Goal: Use online tool/utility: Utilize a website feature to perform a specific function

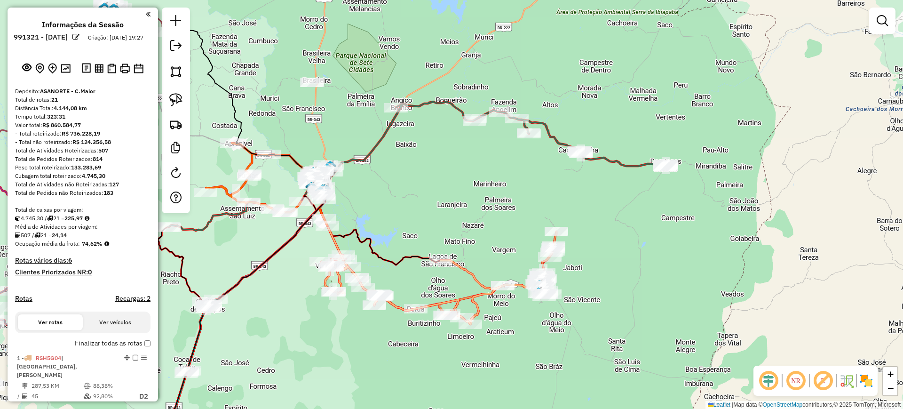
click at [422, 183] on div "Janela de atendimento Grade de atendimento Capacidade Transportadoras Veículos …" at bounding box center [451, 204] width 903 height 409
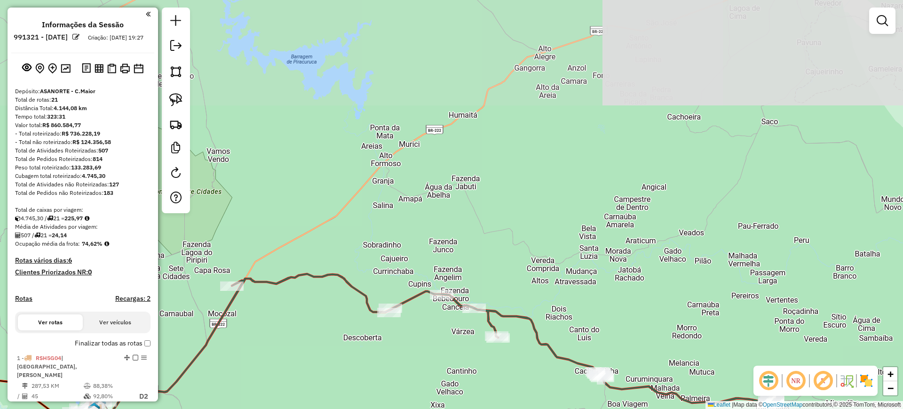
drag, startPoint x: 607, startPoint y: 192, endPoint x: 600, endPoint y: 259, distance: 67.1
click at [598, 277] on div "Janela de atendimento Grade de atendimento Capacidade Transportadoras Veículos …" at bounding box center [451, 204] width 903 height 409
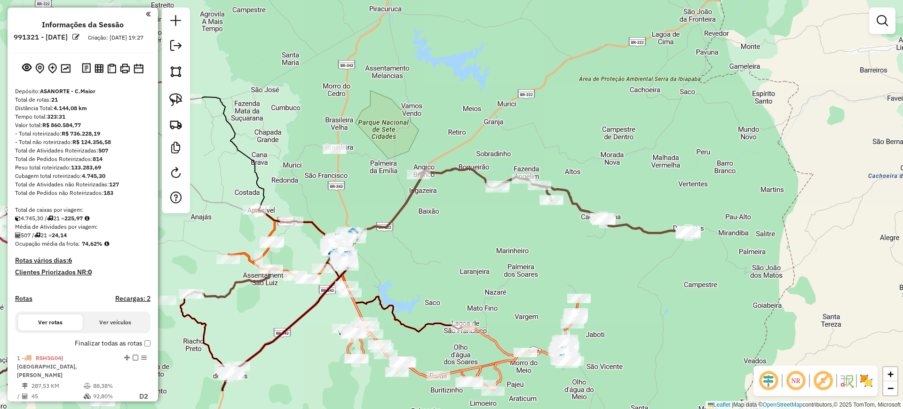
drag, startPoint x: 453, startPoint y: 325, endPoint x: 456, endPoint y: 263, distance: 61.7
click at [455, 265] on div "Janela de atendimento Grade de atendimento Capacidade Transportadoras Veículos …" at bounding box center [451, 204] width 903 height 409
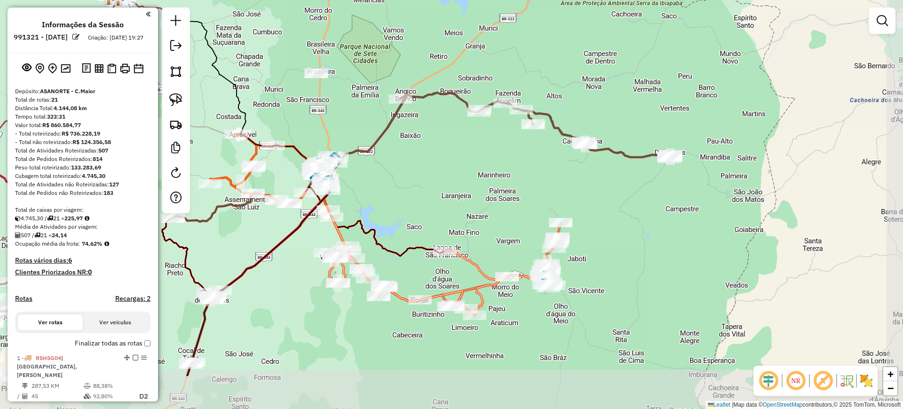
drag, startPoint x: 647, startPoint y: 311, endPoint x: 629, endPoint y: 237, distance: 76.1
click at [629, 237] on div "Janela de atendimento Grade de atendimento Capacidade Transportadoras Veículos …" at bounding box center [451, 204] width 903 height 409
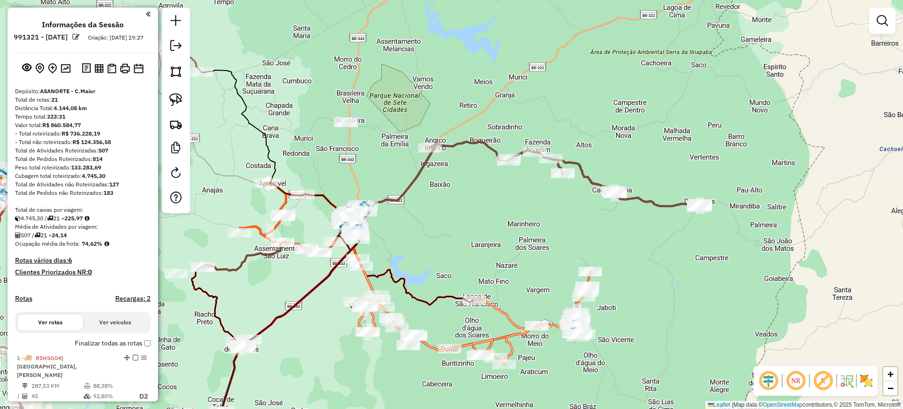
drag, startPoint x: 505, startPoint y: 213, endPoint x: 530, endPoint y: 260, distance: 53.8
click at [523, 271] on div "Janela de atendimento Grade de atendimento Capacidade Transportadoras Veículos …" at bounding box center [451, 204] width 903 height 409
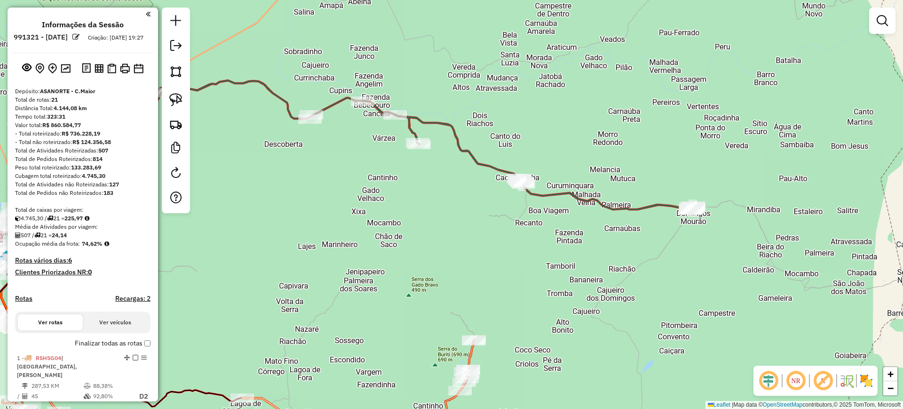
drag, startPoint x: 582, startPoint y: 261, endPoint x: 736, endPoint y: 239, distance: 156.3
click at [743, 242] on div "Janela de atendimento Grade de atendimento Capacidade Transportadoras Veículos …" at bounding box center [451, 204] width 903 height 409
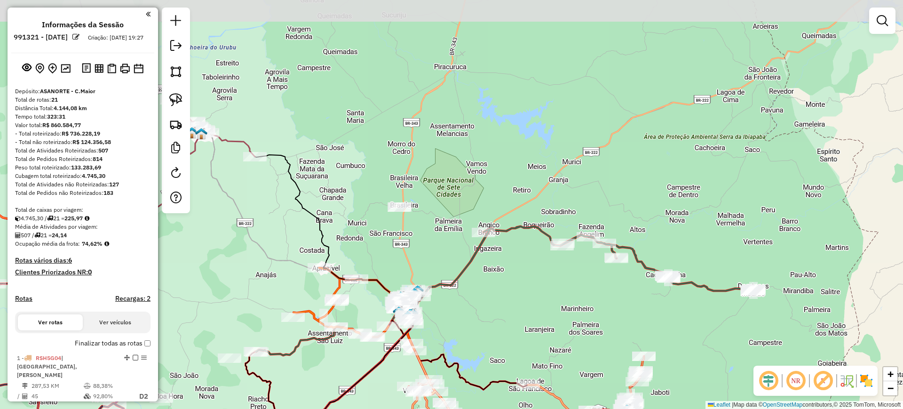
drag, startPoint x: 657, startPoint y: 98, endPoint x: 631, endPoint y: 177, distance: 83.3
click at [631, 177] on div "Janela de atendimento Grade de atendimento Capacidade Transportadoras Veículos …" at bounding box center [451, 204] width 903 height 409
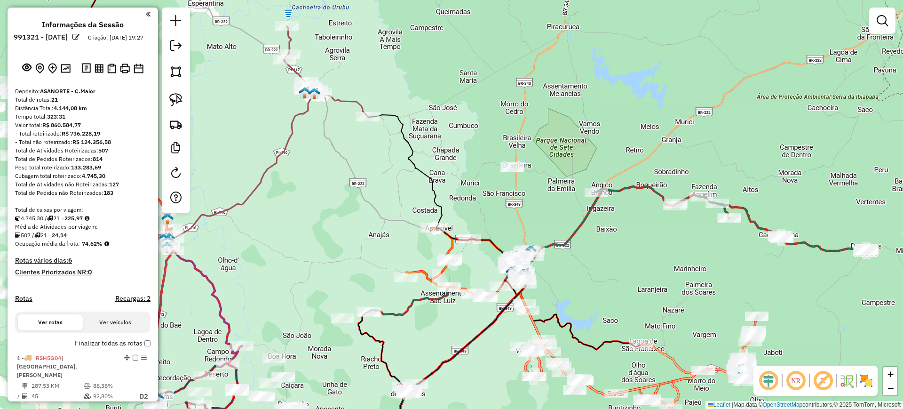
drag, startPoint x: 492, startPoint y: 190, endPoint x: 605, endPoint y: 150, distance: 120.0
click at [605, 150] on div "Janela de atendimento Grade de atendimento Capacidade Transportadoras Veículos …" at bounding box center [451, 204] width 903 height 409
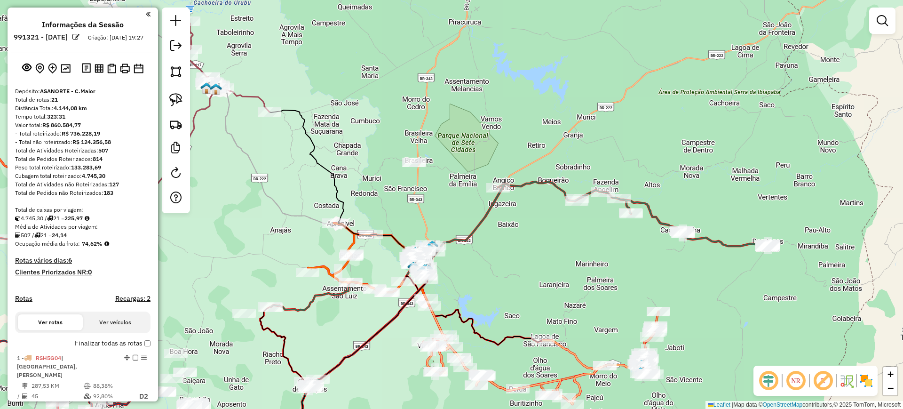
drag, startPoint x: 617, startPoint y: 297, endPoint x: 518, endPoint y: 295, distance: 99.2
click at [518, 295] on div "Janela de atendimento Grade de atendimento Capacidade Transportadoras Veículos …" at bounding box center [451, 204] width 903 height 409
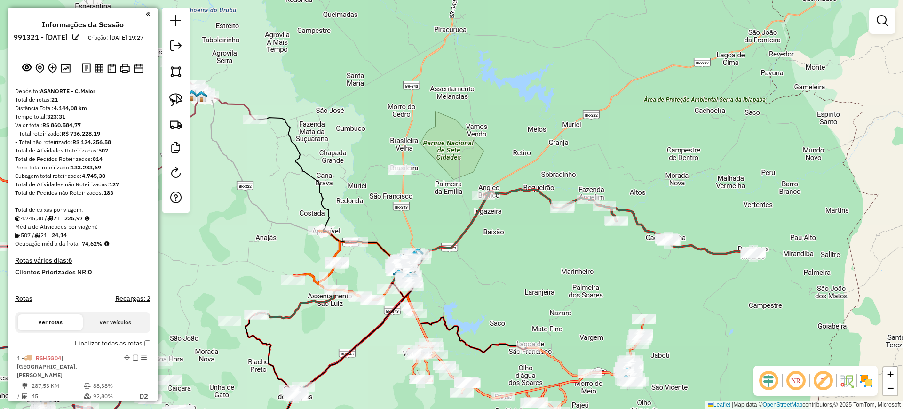
drag, startPoint x: 541, startPoint y: 163, endPoint x: 527, endPoint y: 171, distance: 16.0
click at [527, 171] on div "Janela de atendimento Grade de atendimento Capacidade Transportadoras Veículos …" at bounding box center [451, 204] width 903 height 409
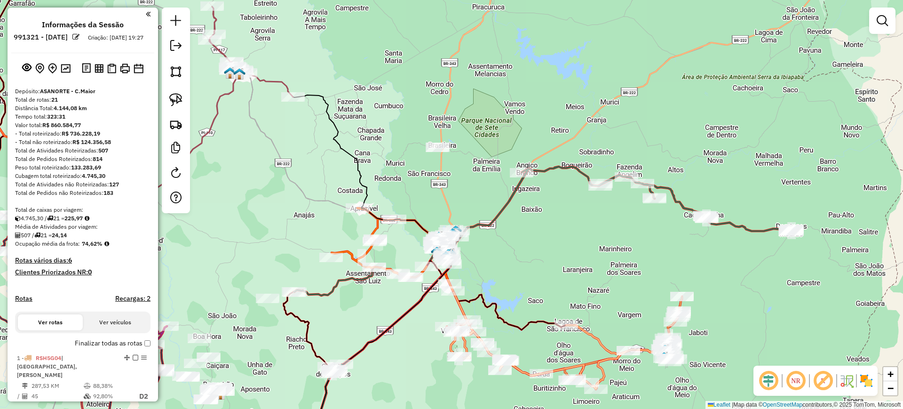
drag, startPoint x: 523, startPoint y: 281, endPoint x: 554, endPoint y: 254, distance: 41.1
click at [561, 255] on div "Janela de atendimento Grade de atendimento Capacidade Transportadoras Veículos …" at bounding box center [451, 204] width 903 height 409
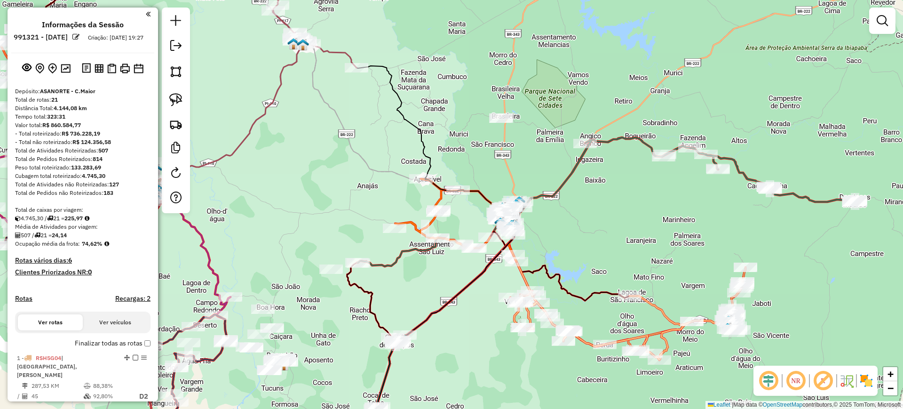
drag, startPoint x: 545, startPoint y: 254, endPoint x: 563, endPoint y: 237, distance: 24.9
click at [583, 236] on div "Janela de atendimento Grade de atendimento Capacidade Transportadoras Veículos …" at bounding box center [451, 204] width 903 height 409
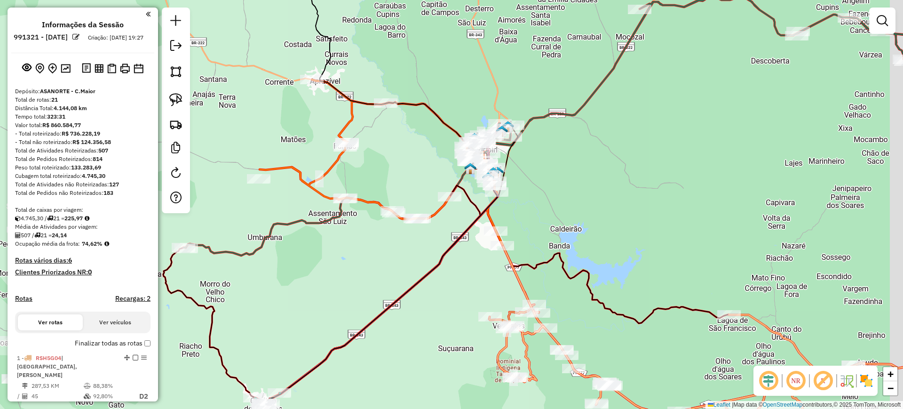
drag, startPoint x: 436, startPoint y: 205, endPoint x: 397, endPoint y: 179, distance: 46.4
click at [397, 179] on div "Janela de atendimento Grade de atendimento Capacidade Transportadoras Veículos …" at bounding box center [451, 204] width 903 height 409
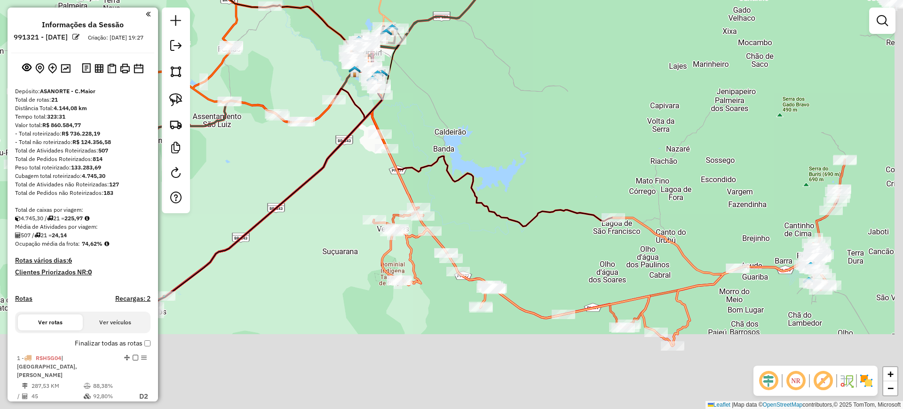
drag, startPoint x: 563, startPoint y: 229, endPoint x: 464, endPoint y: 137, distance: 135.1
click at [465, 137] on div "Janela de atendimento Grade de atendimento Capacidade Transportadoras Veículos …" at bounding box center [451, 204] width 903 height 409
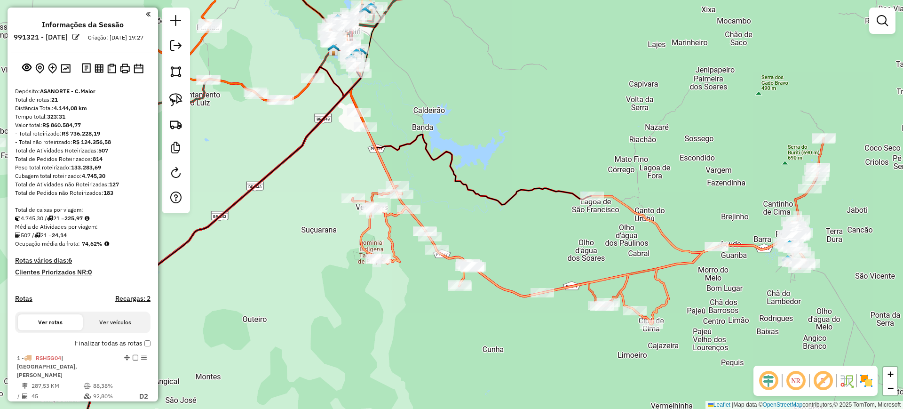
drag, startPoint x: 507, startPoint y: 277, endPoint x: 487, endPoint y: 256, distance: 29.6
click at [487, 256] on div "Janela de atendimento Grade de atendimento Capacidade Transportadoras Veículos …" at bounding box center [451, 204] width 903 height 409
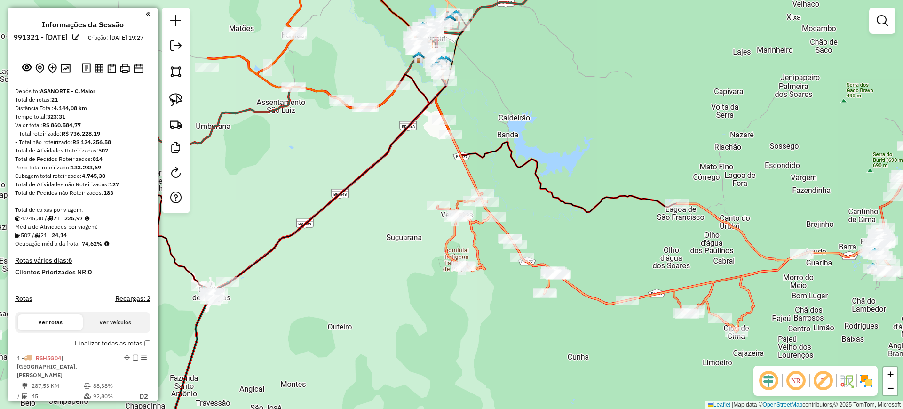
drag, startPoint x: 559, startPoint y: 258, endPoint x: 644, endPoint y: 266, distance: 85.4
click at [644, 266] on div "Janela de atendimento Grade de atendimento Capacidade Transportadoras Veículos …" at bounding box center [451, 204] width 903 height 409
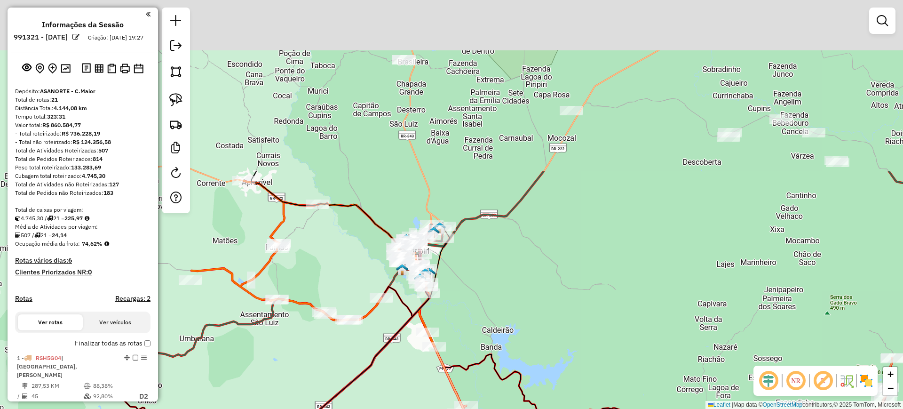
drag, startPoint x: 519, startPoint y: 100, endPoint x: 507, endPoint y: 338, distance: 238.2
click at [505, 342] on div "Janela de atendimento Grade de atendimento Capacidade Transportadoras Veículos …" at bounding box center [451, 204] width 903 height 409
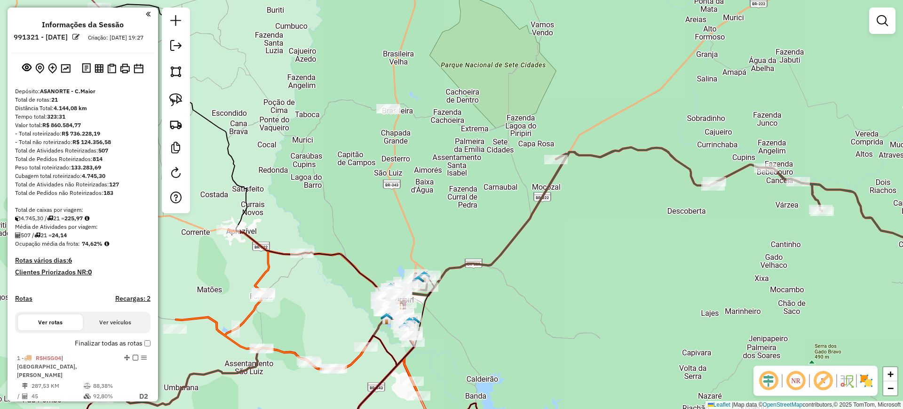
drag, startPoint x: 598, startPoint y: 227, endPoint x: 533, endPoint y: 248, distance: 68.2
click at [533, 248] on div "Janela de atendimento Grade de atendimento Capacidade Transportadoras Veículos …" at bounding box center [451, 204] width 903 height 409
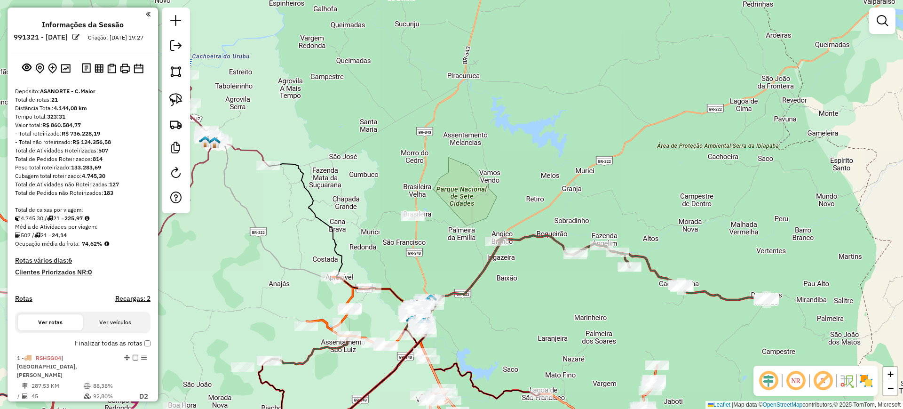
drag, startPoint x: 547, startPoint y: 261, endPoint x: 609, endPoint y: 206, distance: 82.9
click at [523, 271] on div "Janela de atendimento Grade de atendimento Capacidade Transportadoras Veículos …" at bounding box center [451, 204] width 903 height 409
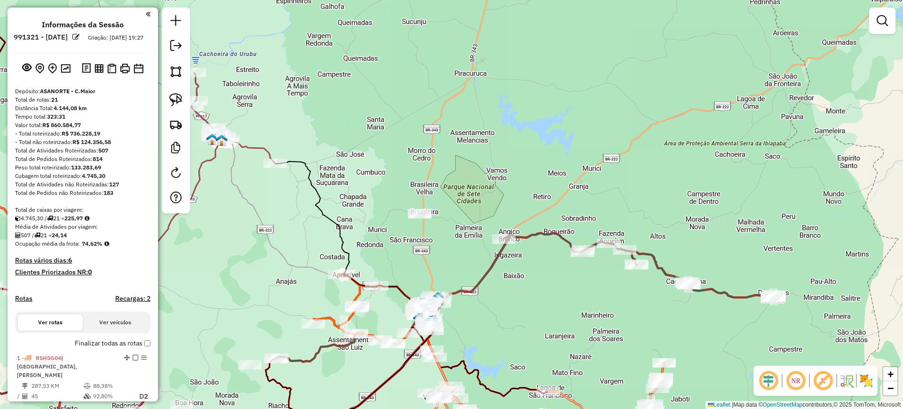
click at [540, 235] on icon at bounding box center [525, 297] width 499 height 129
select select "**********"
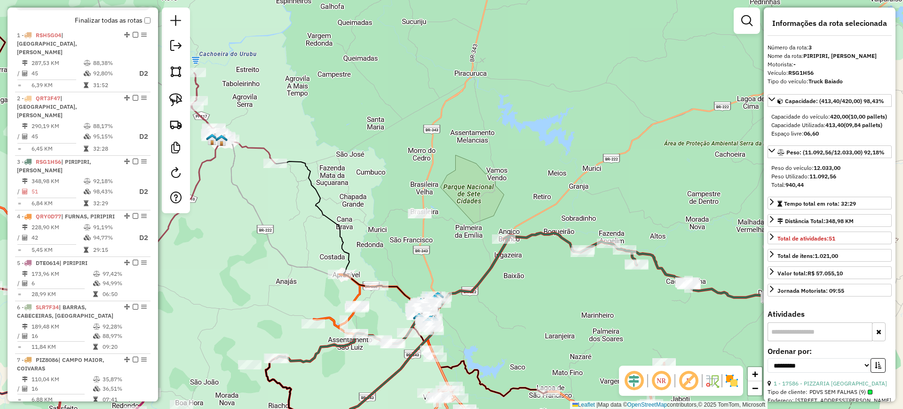
scroll to position [462, 0]
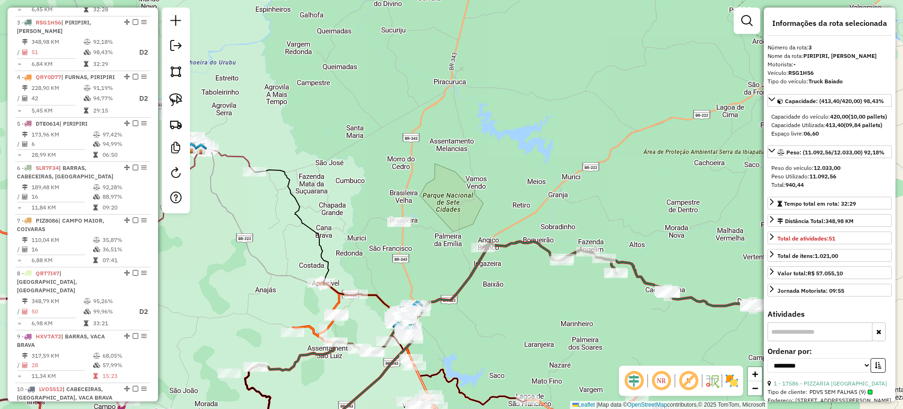
drag, startPoint x: 592, startPoint y: 213, endPoint x: 571, endPoint y: 221, distance: 22.4
click at [571, 221] on div "Janela de atendimento Grade de atendimento Capacidade Transportadoras Veículos …" at bounding box center [451, 204] width 903 height 409
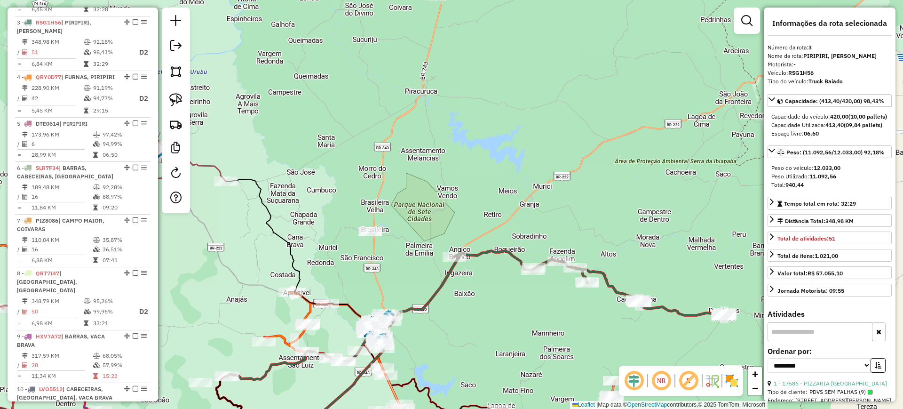
drag, startPoint x: 587, startPoint y: 198, endPoint x: 559, endPoint y: 207, distance: 29.6
click at [559, 207] on div "Janela de atendimento Grade de atendimento Capacidade Transportadoras Veículos …" at bounding box center [451, 204] width 903 height 409
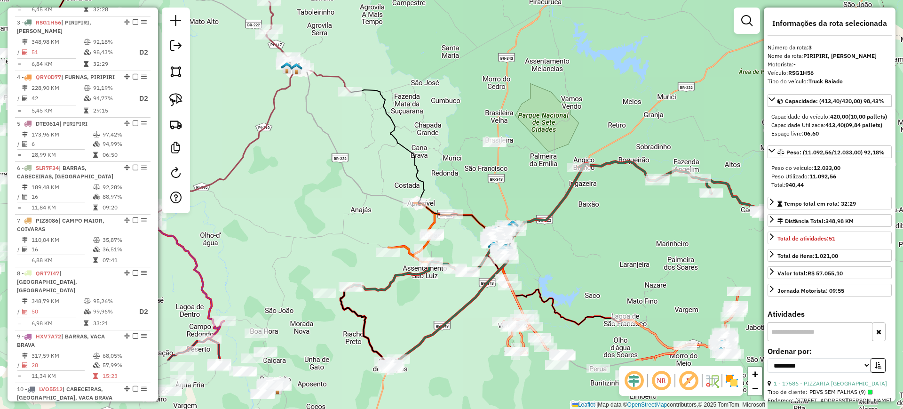
drag, startPoint x: 494, startPoint y: 345, endPoint x: 599, endPoint y: 221, distance: 161.8
click at [613, 218] on div "Janela de atendimento Grade de atendimento Capacidade Transportadoras Veículos …" at bounding box center [451, 204] width 903 height 409
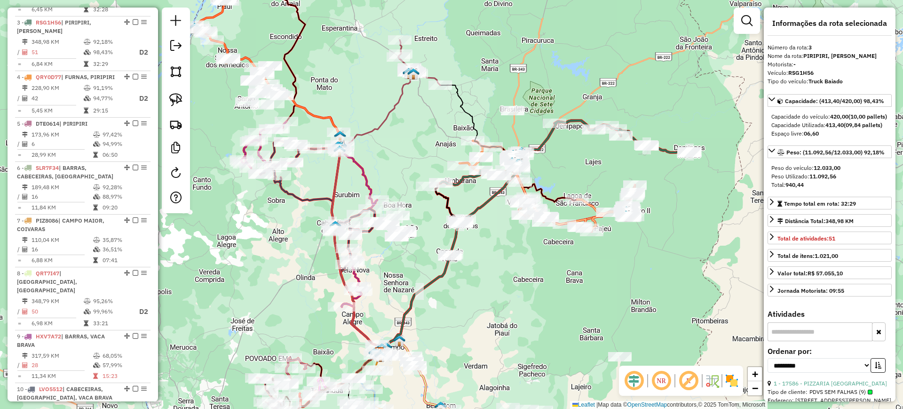
drag, startPoint x: 506, startPoint y: 271, endPoint x: 516, endPoint y: 324, distance: 54.4
click at [493, 246] on div "Janela de atendimento Grade de atendimento Capacidade Transportadoras Veículos …" at bounding box center [451, 204] width 903 height 409
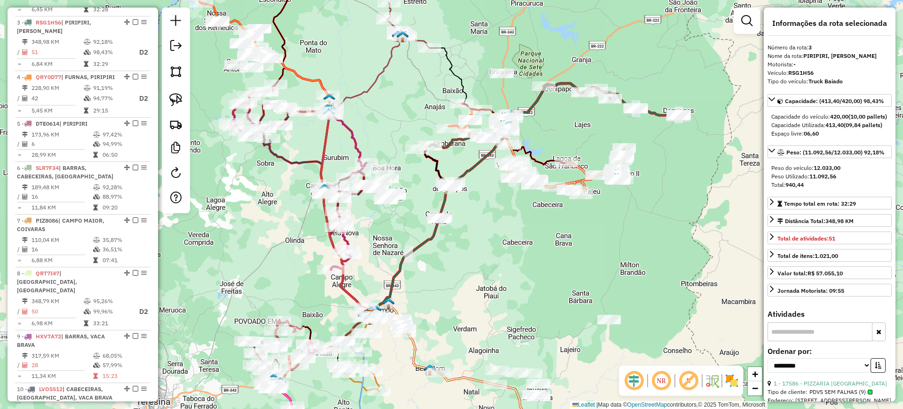
drag, startPoint x: 516, startPoint y: 303, endPoint x: 553, endPoint y: 351, distance: 60.7
click at [514, 271] on div "Janela de atendimento Grade de atendimento Capacidade Transportadoras Veículos …" at bounding box center [451, 204] width 903 height 409
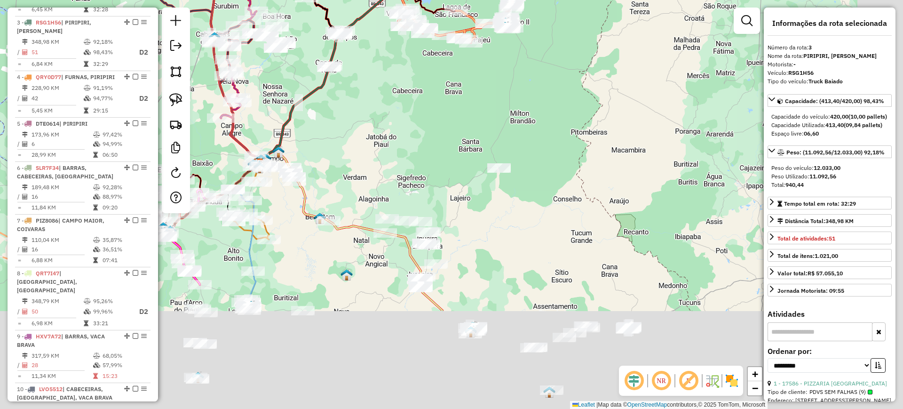
drag, startPoint x: 522, startPoint y: 264, endPoint x: 410, endPoint y: 125, distance: 178.5
click at [410, 120] on div "Janela de atendimento Grade de atendimento Capacidade Transportadoras Veículos …" at bounding box center [451, 204] width 903 height 409
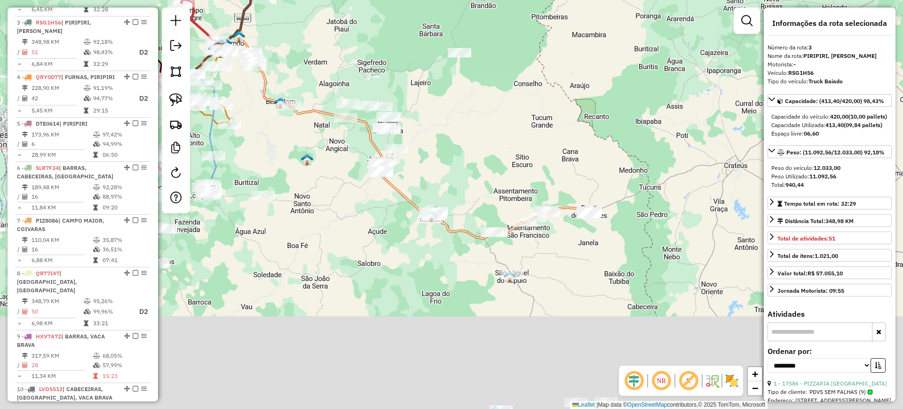
drag, startPoint x: 361, startPoint y: 307, endPoint x: 317, endPoint y: 185, distance: 130.3
click at [318, 186] on div "Janela de atendimento Grade de atendimento Capacidade Transportadoras Veículos …" at bounding box center [451, 204] width 903 height 409
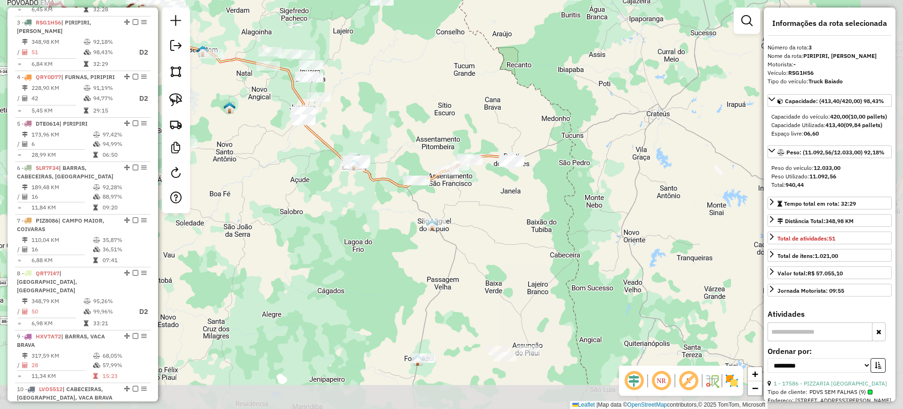
drag, startPoint x: 429, startPoint y: 274, endPoint x: 347, endPoint y: 235, distance: 91.1
click at [356, 233] on div "Janela de atendimento Grade de atendimento Capacidade Transportadoras Veículos …" at bounding box center [451, 204] width 903 height 409
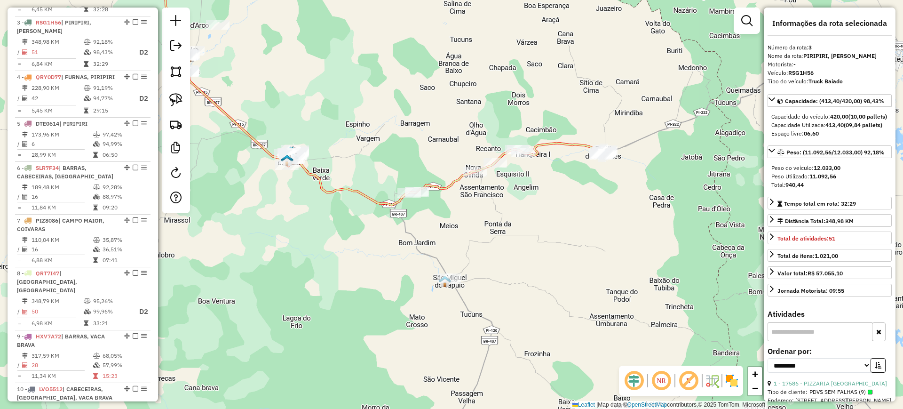
drag, startPoint x: 542, startPoint y: 238, endPoint x: 499, endPoint y: 188, distance: 65.7
click at [500, 202] on div "Janela de atendimento Grade de atendimento Capacidade Transportadoras Veículos …" at bounding box center [451, 204] width 903 height 409
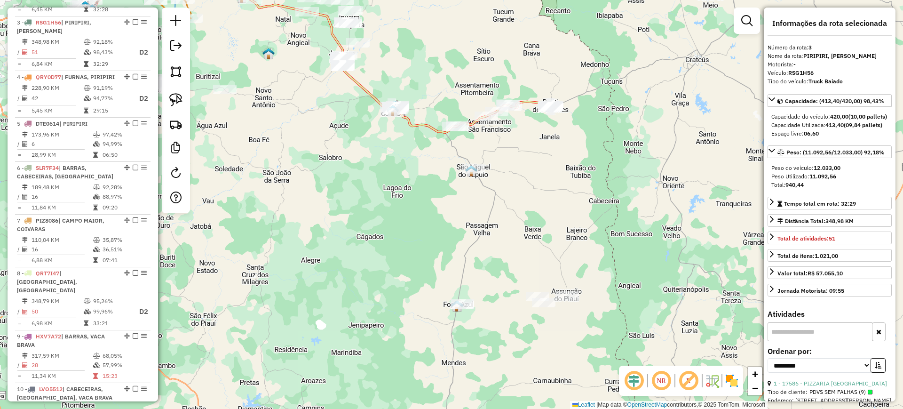
drag, startPoint x: 506, startPoint y: 203, endPoint x: 511, endPoint y: 189, distance: 14.3
click at [511, 189] on div "Janela de atendimento Grade de atendimento Capacidade Transportadoras Veículos …" at bounding box center [451, 204] width 903 height 409
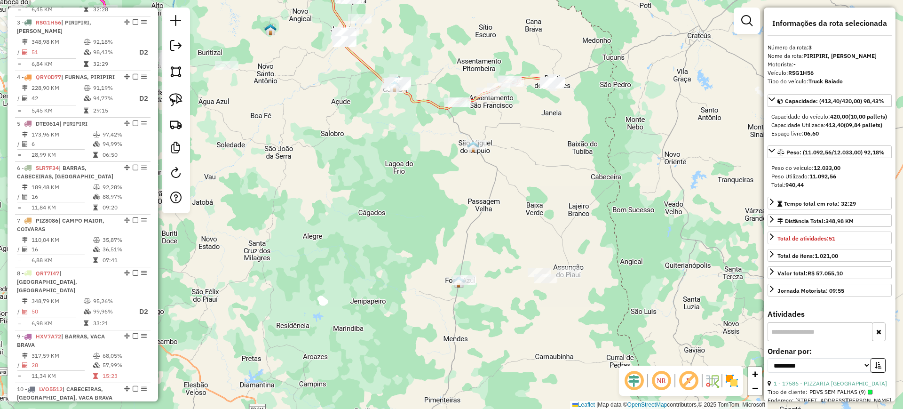
drag, startPoint x: 473, startPoint y: 199, endPoint x: 466, endPoint y: 144, distance: 55.3
click at [467, 142] on div "Janela de atendimento Grade de atendimento Capacidade Transportadoras Veículos …" at bounding box center [451, 204] width 903 height 409
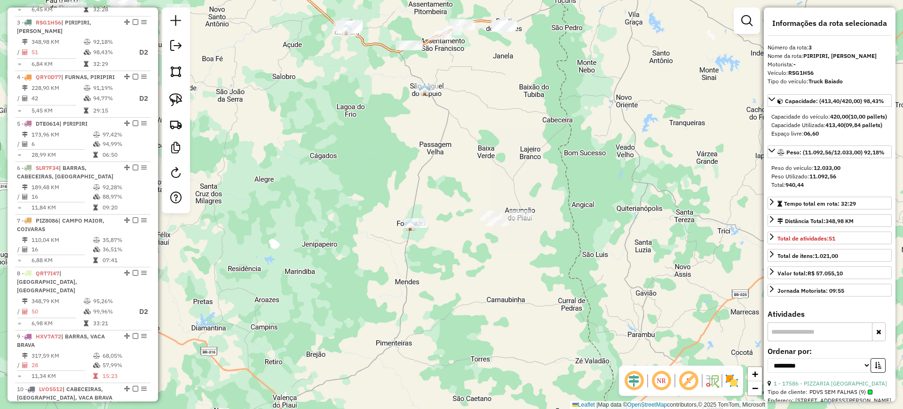
drag, startPoint x: 501, startPoint y: 200, endPoint x: 458, endPoint y: 196, distance: 43.0
click at [458, 196] on div "Janela de atendimento Grade de atendimento Capacidade Transportadoras Veículos …" at bounding box center [451, 204] width 903 height 409
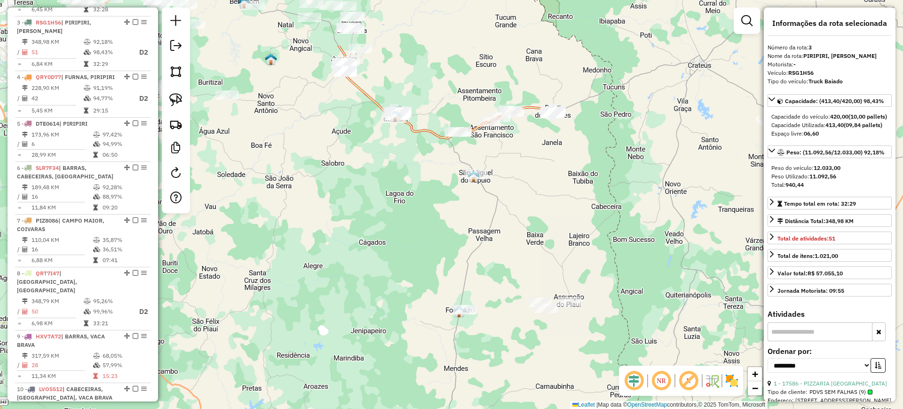
drag, startPoint x: 481, startPoint y: 151, endPoint x: 494, endPoint y: 235, distance: 84.7
click at [539, 256] on div "Janela de atendimento Grade de atendimento Capacidade Transportadoras Veículos …" at bounding box center [451, 204] width 903 height 409
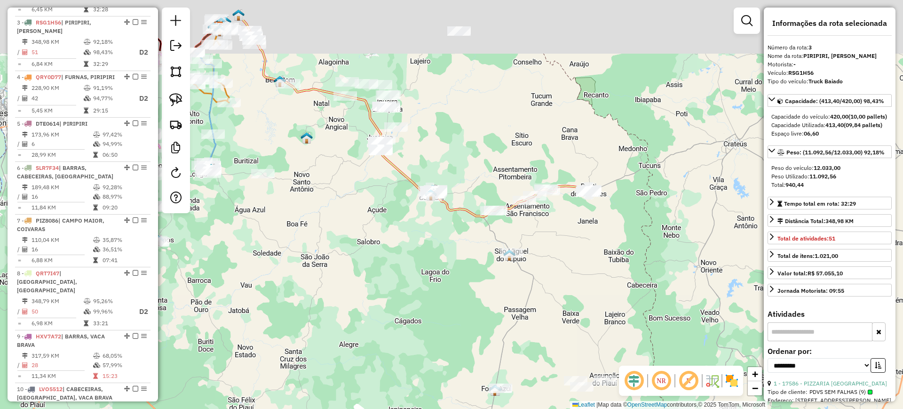
drag, startPoint x: 452, startPoint y: 242, endPoint x: 466, endPoint y: 274, distance: 35.4
click at [466, 274] on div "Janela de atendimento Grade de atendimento Capacidade Transportadoras Veículos …" at bounding box center [451, 204] width 903 height 409
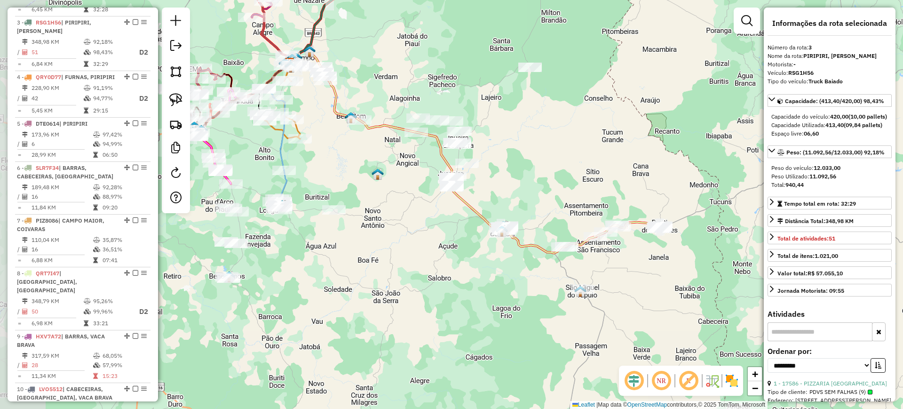
drag, startPoint x: 423, startPoint y: 261, endPoint x: 477, endPoint y: 284, distance: 58.2
click at [477, 284] on div "Janela de atendimento Grade de atendimento Capacidade Transportadoras Veículos …" at bounding box center [451, 204] width 903 height 409
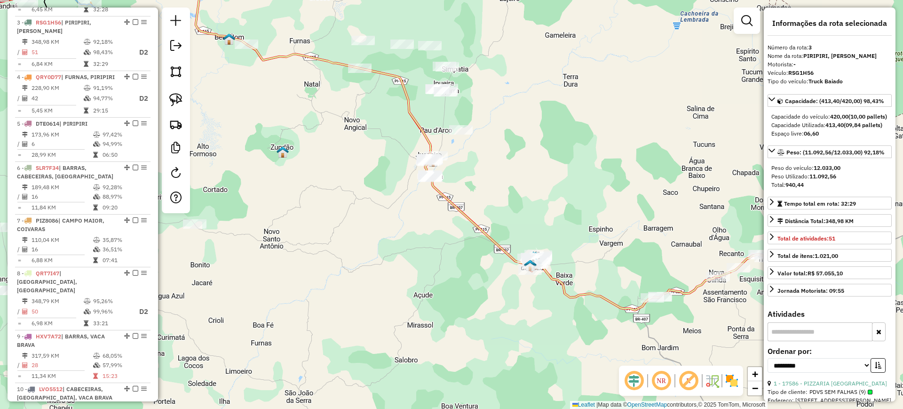
drag, startPoint x: 527, startPoint y: 232, endPoint x: 497, endPoint y: 207, distance: 38.7
click at [497, 207] on div "Janela de atendimento Grade de atendimento Capacidade Transportadoras Veículos …" at bounding box center [451, 204] width 903 height 409
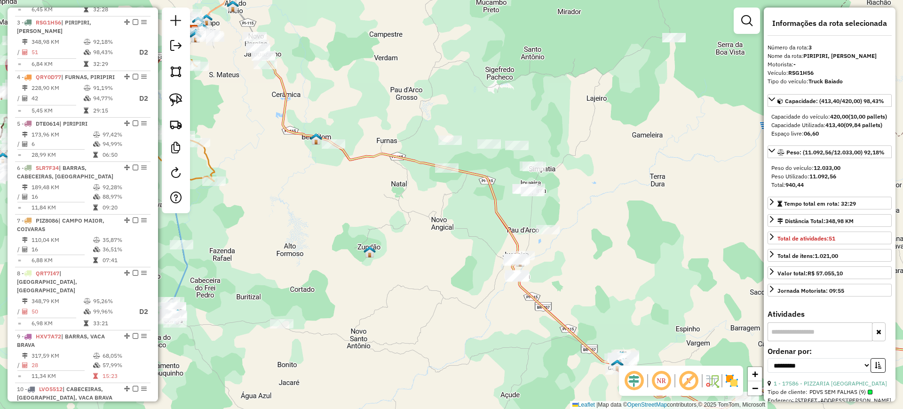
drag, startPoint x: 307, startPoint y: 148, endPoint x: 386, endPoint y: 234, distance: 116.8
click at [401, 254] on div "Janela de atendimento Grade de atendimento Capacidade Transportadoras Veículos …" at bounding box center [451, 204] width 903 height 409
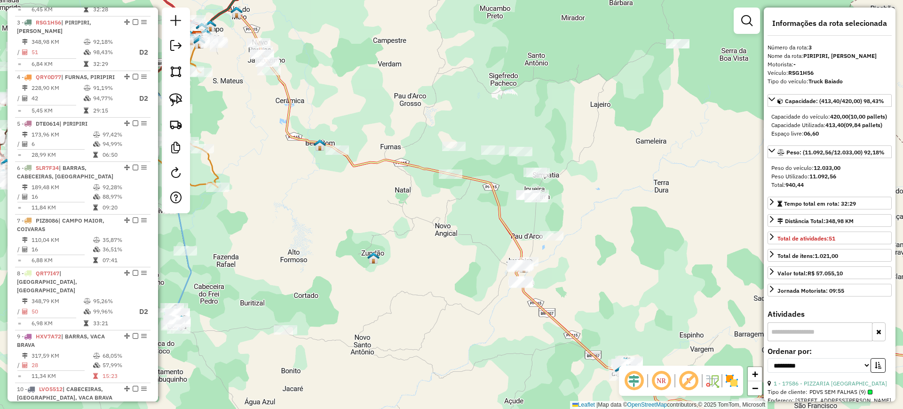
drag, startPoint x: 489, startPoint y: 245, endPoint x: 446, endPoint y: 222, distance: 48.4
click at [443, 222] on div "Janela de atendimento Grade de atendimento Capacidade Transportadoras Veículos …" at bounding box center [451, 204] width 903 height 409
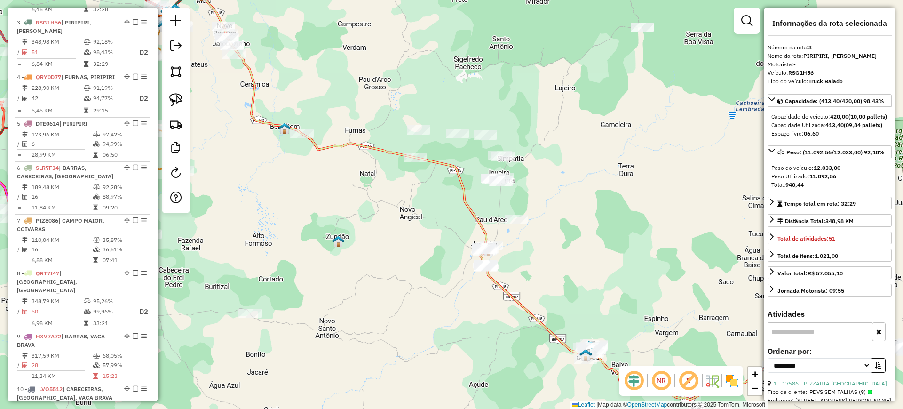
drag, startPoint x: 467, startPoint y: 207, endPoint x: 475, endPoint y: 213, distance: 10.4
click at [475, 213] on icon at bounding box center [565, 216] width 678 height 365
drag, startPoint x: 450, startPoint y: 156, endPoint x: 481, endPoint y: 154, distance: 31.1
click at [485, 158] on div "Janela de atendimento Grade de atendimento Capacidade Transportadoras Veículos …" at bounding box center [451, 204] width 903 height 409
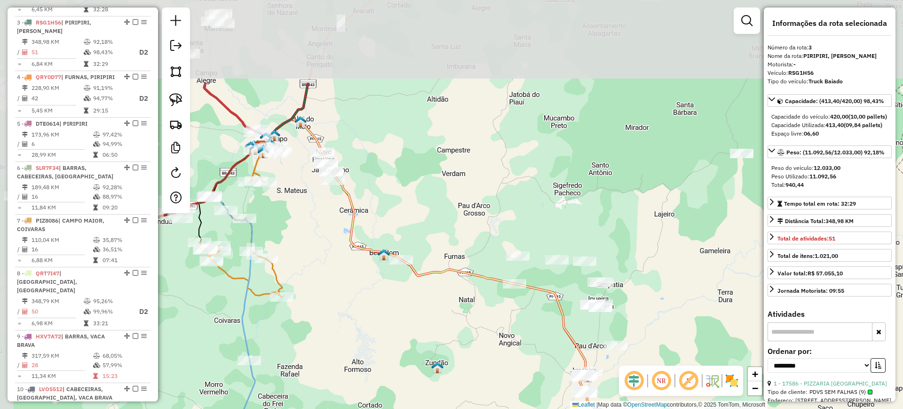
drag, startPoint x: 337, startPoint y: 106, endPoint x: 370, endPoint y: 197, distance: 96.8
click at [399, 224] on div "Janela de atendimento Grade de atendimento Capacidade Transportadoras Veículos …" at bounding box center [451, 204] width 903 height 409
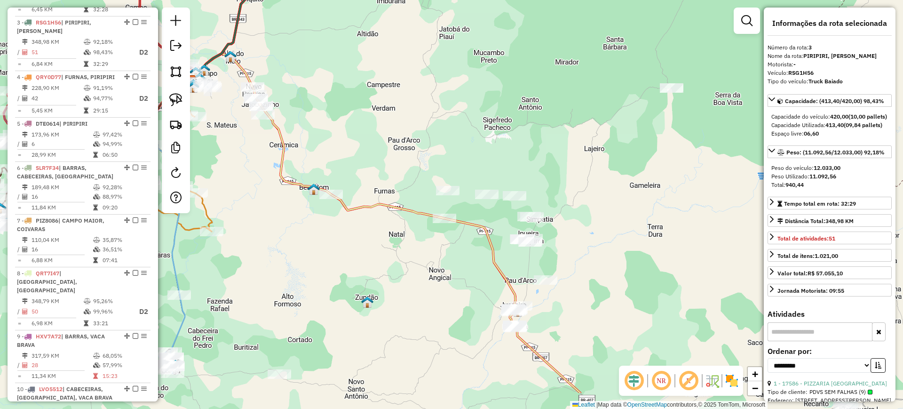
drag, startPoint x: 433, startPoint y: 183, endPoint x: 364, endPoint y: 125, distance: 89.4
click at [361, 122] on div "Janela de atendimento Grade de atendimento Capacidade Transportadoras Veículos …" at bounding box center [451, 204] width 903 height 409
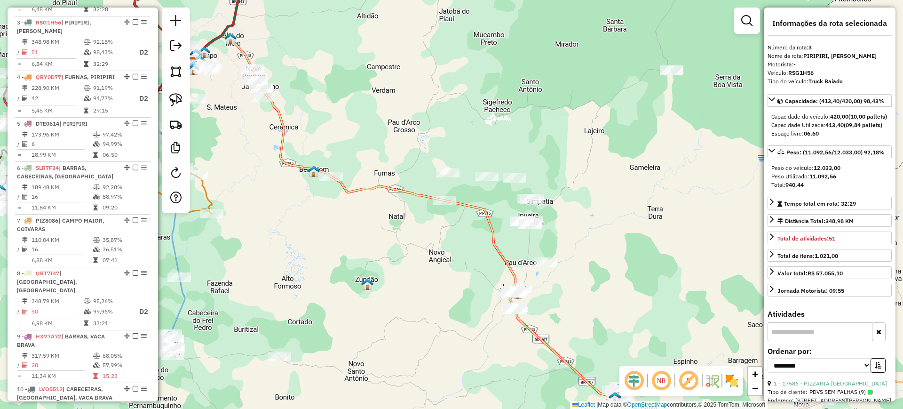
drag, startPoint x: 473, startPoint y: 306, endPoint x: 408, endPoint y: 236, distance: 95.5
click at [479, 291] on div "Janela de atendimento Grade de atendimento Capacidade Transportadoras Veículos …" at bounding box center [451, 204] width 903 height 409
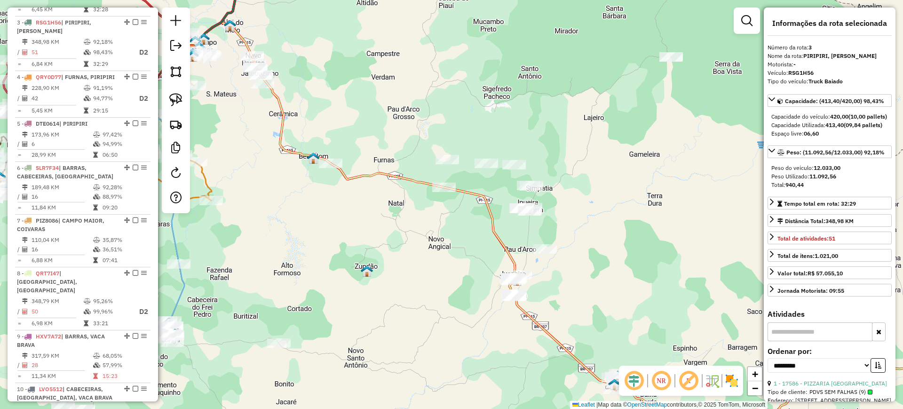
drag, startPoint x: 466, startPoint y: 232, endPoint x: 465, endPoint y: 218, distance: 13.7
click at [465, 218] on div "Janela de atendimento Grade de atendimento Capacidade Transportadoras Veículos …" at bounding box center [451, 204] width 903 height 409
drag, startPoint x: 541, startPoint y: 294, endPoint x: 536, endPoint y: 280, distance: 15.2
click at [536, 280] on div "Janela de atendimento Grade de atendimento Capacidade Transportadoras Veículos …" at bounding box center [451, 204] width 903 height 409
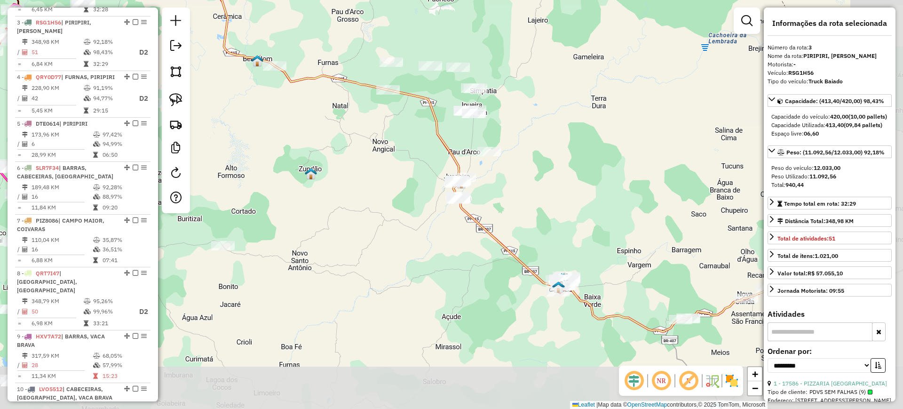
drag, startPoint x: 571, startPoint y: 258, endPoint x: 545, endPoint y: 245, distance: 29.2
click at [509, 176] on div "Janela de atendimento Grade de atendimento Capacidade Transportadoras Veículos …" at bounding box center [451, 204] width 903 height 409
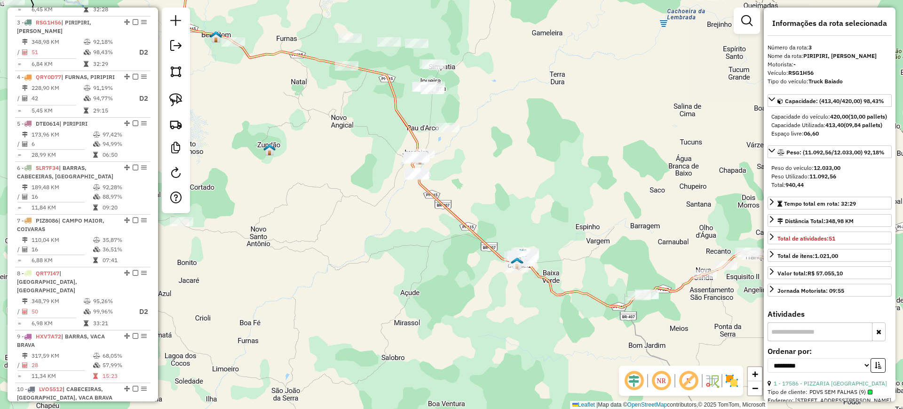
drag, startPoint x: 570, startPoint y: 223, endPoint x: 537, endPoint y: 228, distance: 32.9
click at [535, 209] on div "Janela de atendimento Grade de atendimento Capacidade Transportadoras Veículos …" at bounding box center [451, 204] width 903 height 409
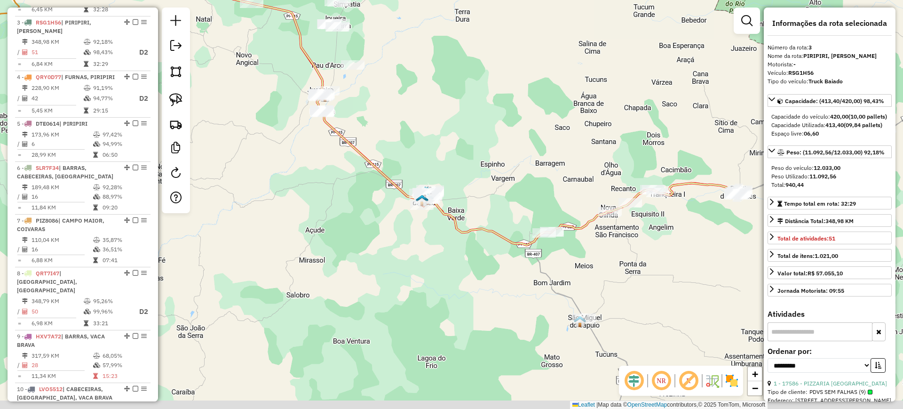
drag, startPoint x: 571, startPoint y: 280, endPoint x: 492, endPoint y: 224, distance: 97.5
click at [492, 224] on div "Janela de atendimento Grade de atendimento Capacidade Transportadoras Veículos …" at bounding box center [451, 204] width 903 height 409
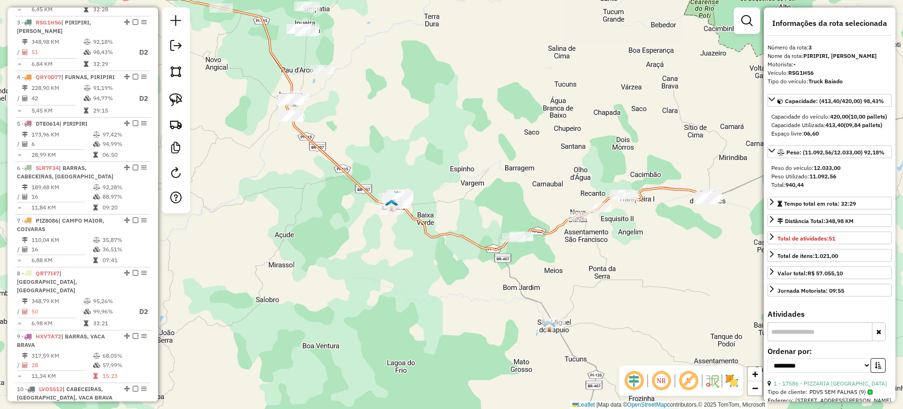
drag, startPoint x: 553, startPoint y: 194, endPoint x: 522, endPoint y: 199, distance: 30.9
click at [522, 199] on div "Janela de atendimento Grade de atendimento Capacidade Transportadoras Veículos …" at bounding box center [451, 204] width 903 height 409
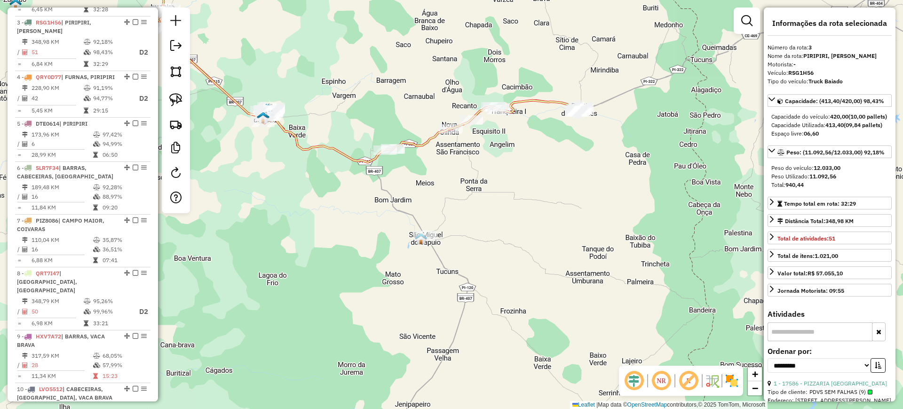
drag, startPoint x: 634, startPoint y: 290, endPoint x: 575, endPoint y: 264, distance: 64.2
click at [575, 264] on div "Janela de atendimento Grade de atendimento Capacidade Transportadoras Veículos …" at bounding box center [451, 204] width 903 height 409
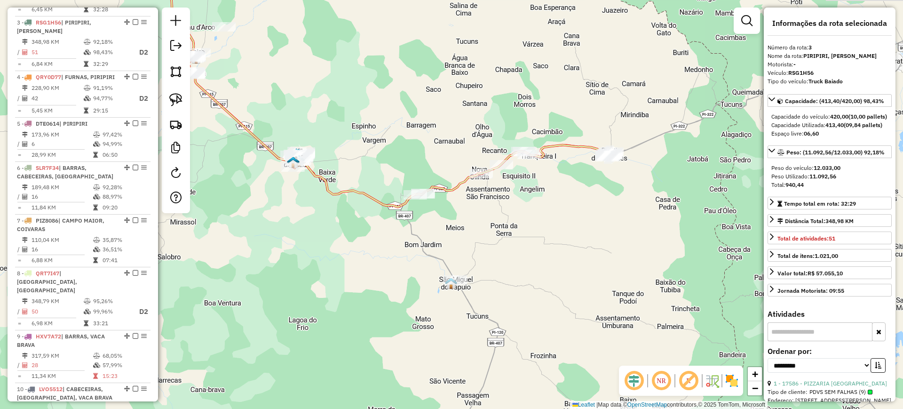
drag, startPoint x: 514, startPoint y: 273, endPoint x: 561, endPoint y: 316, distance: 64.2
click at [571, 334] on div "Janela de atendimento Grade de atendimento Capacidade Transportadoras Veículos …" at bounding box center [451, 204] width 903 height 409
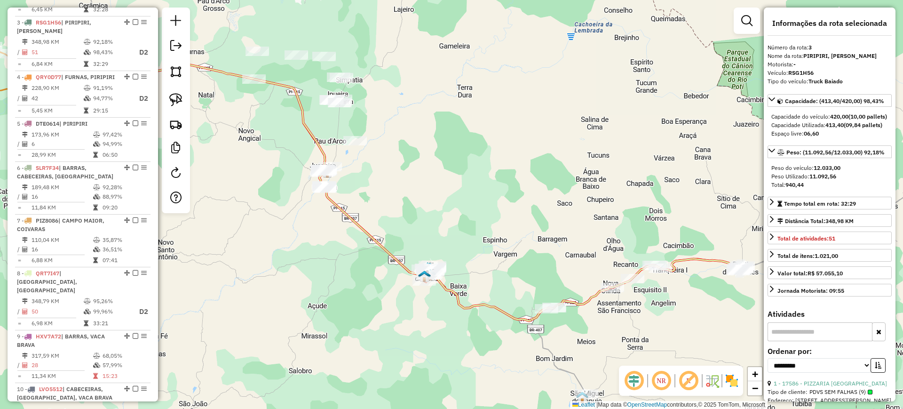
drag, startPoint x: 491, startPoint y: 260, endPoint x: 489, endPoint y: 250, distance: 10.7
click at [491, 262] on div "Janela de atendimento Grade de atendimento Capacidade Transportadoras Veículos …" at bounding box center [451, 204] width 903 height 409
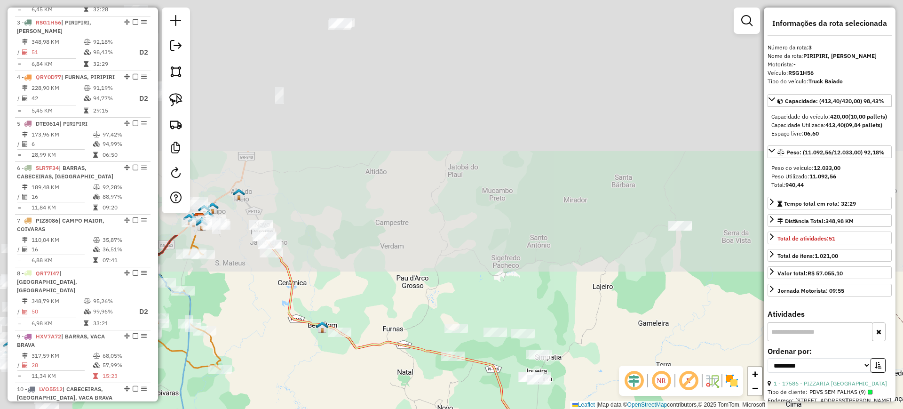
drag, startPoint x: 625, startPoint y: 416, endPoint x: 618, endPoint y: 397, distance: 19.6
click at [626, 408] on html "Aguarde... Pop-up bloqueado! Seu navegador bloqueou automáticamente a abertura …" at bounding box center [451, 204] width 903 height 409
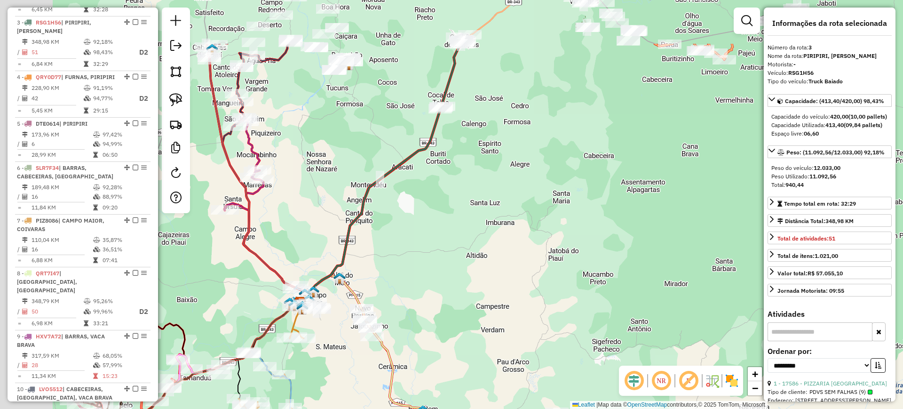
drag, startPoint x: 396, startPoint y: 204, endPoint x: 519, endPoint y: 318, distance: 167.6
click at [518, 323] on div "Janela de atendimento Grade de atendimento Capacidade Transportadoras Veículos …" at bounding box center [451, 204] width 903 height 409
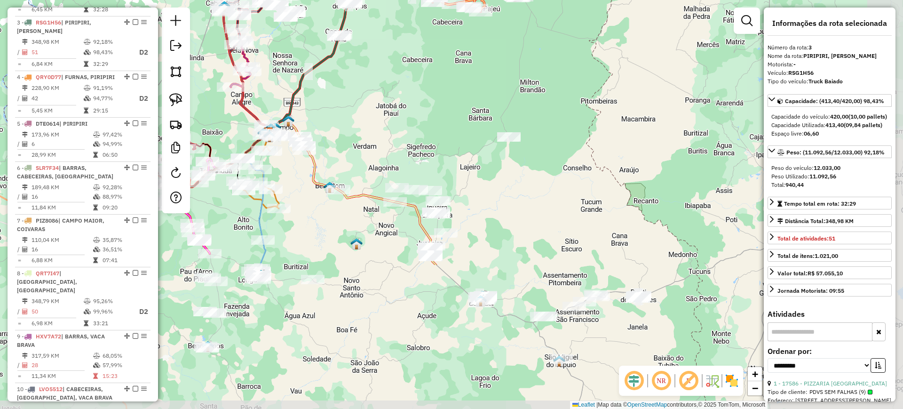
drag, startPoint x: 526, startPoint y: 306, endPoint x: 380, endPoint y: 136, distance: 224.1
click at [380, 136] on div "Janela de atendimento Grade de atendimento Capacidade Transportadoras Veículos …" at bounding box center [451, 204] width 903 height 409
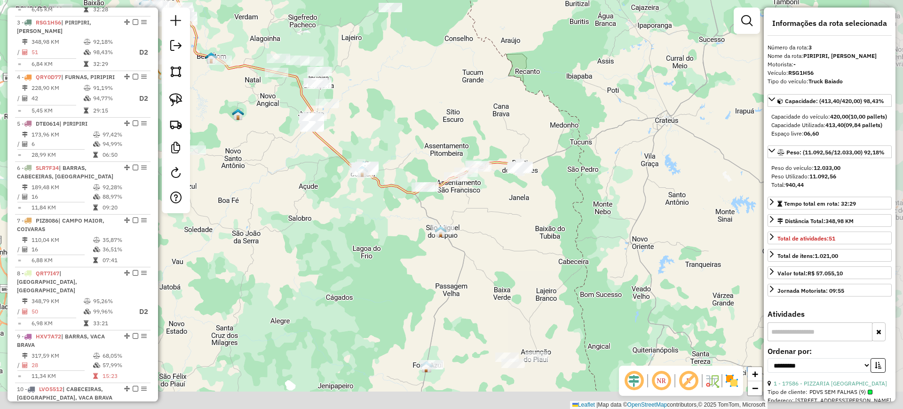
drag, startPoint x: 512, startPoint y: 295, endPoint x: 415, endPoint y: 200, distance: 135.7
click at [400, 177] on div "Janela de atendimento Grade de atendimento Capacidade Transportadoras Veículos …" at bounding box center [451, 204] width 903 height 409
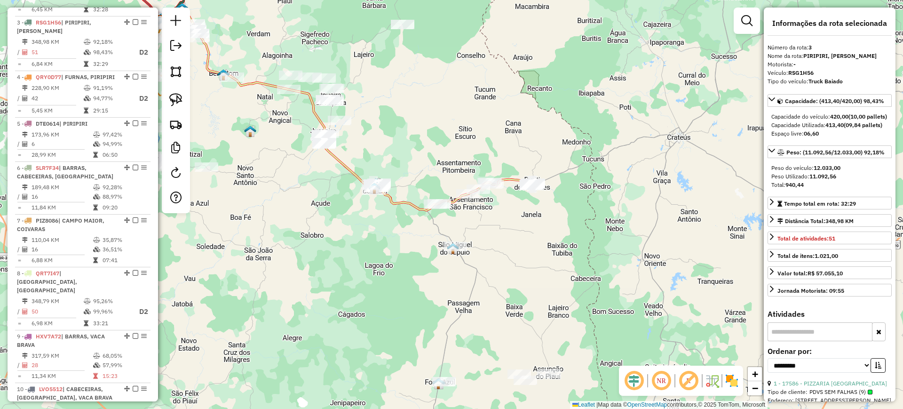
drag, startPoint x: 513, startPoint y: 247, endPoint x: 526, endPoint y: 265, distance: 21.5
click at [526, 265] on div "Janela de atendimento Grade de atendimento Capacidade Transportadoras Veículos …" at bounding box center [451, 204] width 903 height 409
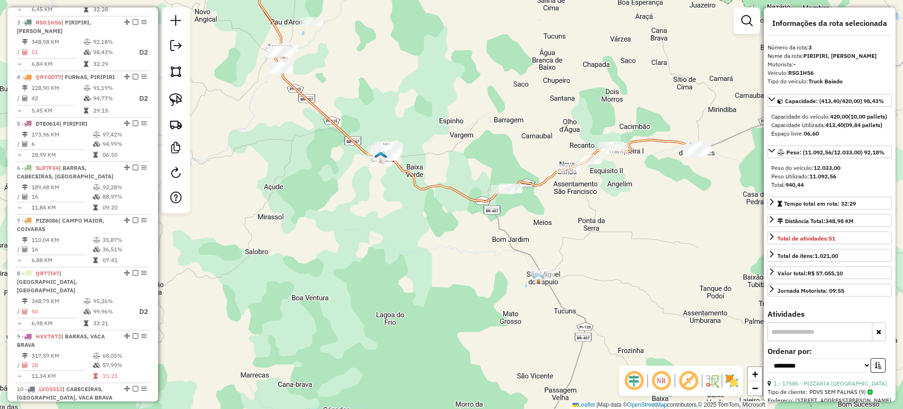
drag, startPoint x: 394, startPoint y: 221, endPoint x: 426, endPoint y: 244, distance: 40.1
click at [426, 244] on div "Janela de atendimento Grade de atendimento Capacidade Transportadoras Veículos …" at bounding box center [451, 204] width 903 height 409
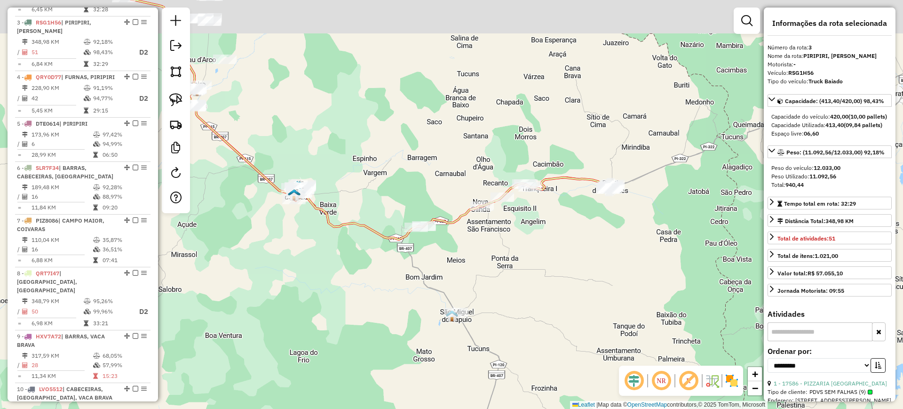
drag, startPoint x: 449, startPoint y: 225, endPoint x: 362, endPoint y: 262, distance: 94.3
click at [362, 262] on div "Janela de atendimento Grade de atendimento Capacidade Transportadoras Veículos …" at bounding box center [451, 204] width 903 height 409
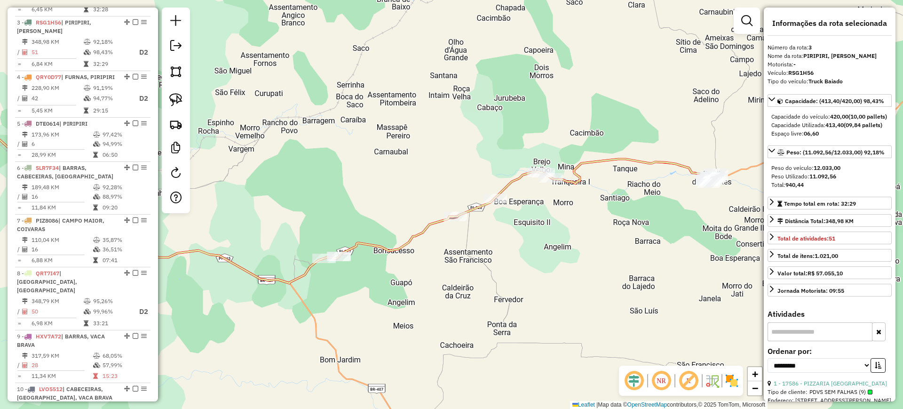
click at [509, 183] on icon at bounding box center [313, 170] width 807 height 225
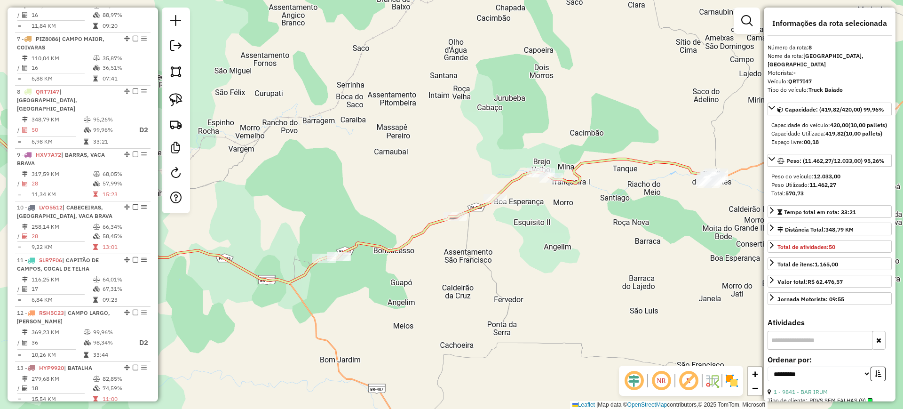
scroll to position [721, 0]
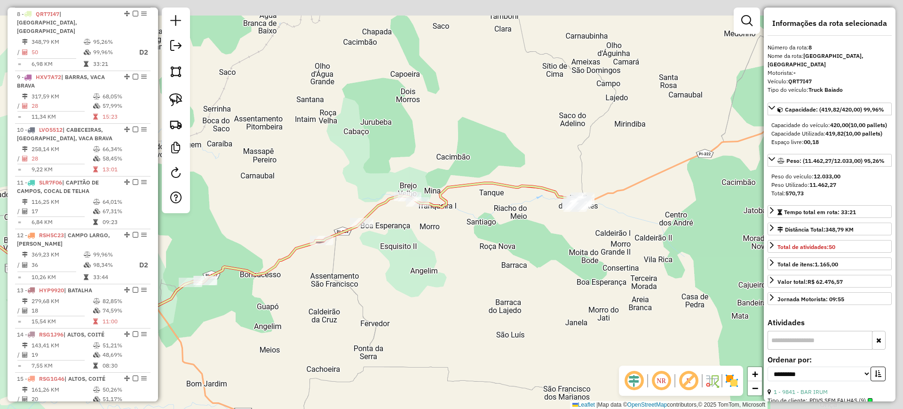
drag, startPoint x: 560, startPoint y: 212, endPoint x: 428, endPoint y: 238, distance: 134.3
click at [428, 238] on div "Janela de atendimento Grade de atendimento Capacidade Transportadoras Veículos …" at bounding box center [451, 204] width 903 height 409
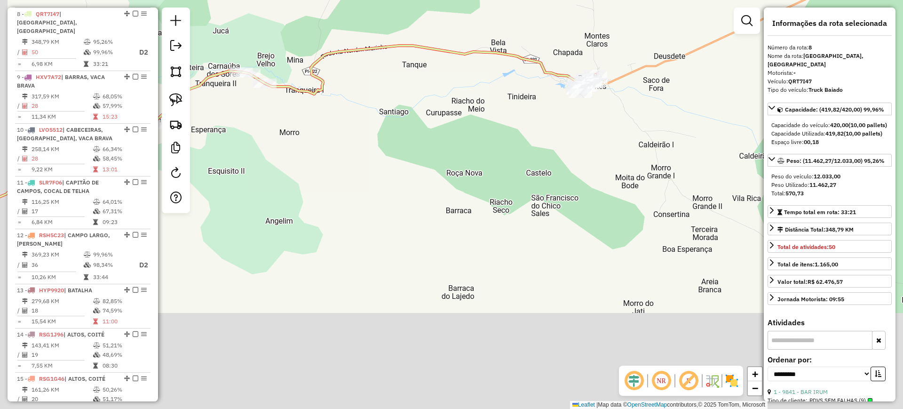
drag, startPoint x: 492, startPoint y: 274, endPoint x: 554, endPoint y: 151, distance: 137.1
click at [553, 153] on div "Janela de atendimento Grade de atendimento Capacidade Transportadoras Veículos …" at bounding box center [451, 204] width 903 height 409
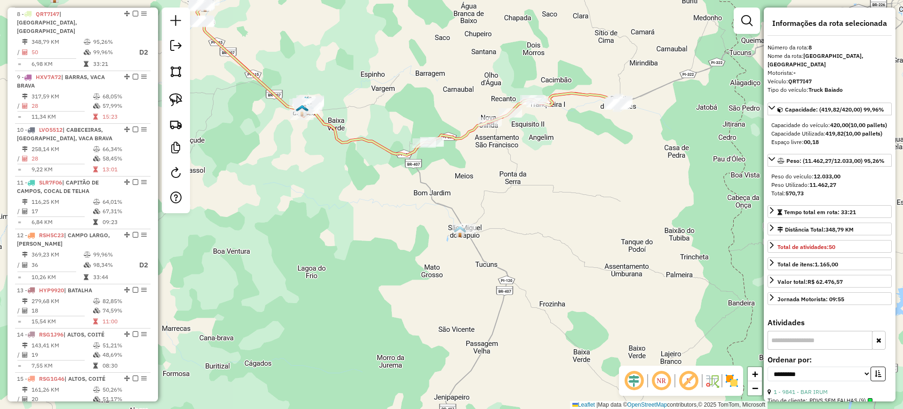
drag, startPoint x: 548, startPoint y: 249, endPoint x: 620, endPoint y: 205, distance: 84.2
click at [619, 207] on div "Janela de atendimento Grade de atendimento Capacidade Transportadoras Veículos …" at bounding box center [451, 204] width 903 height 409
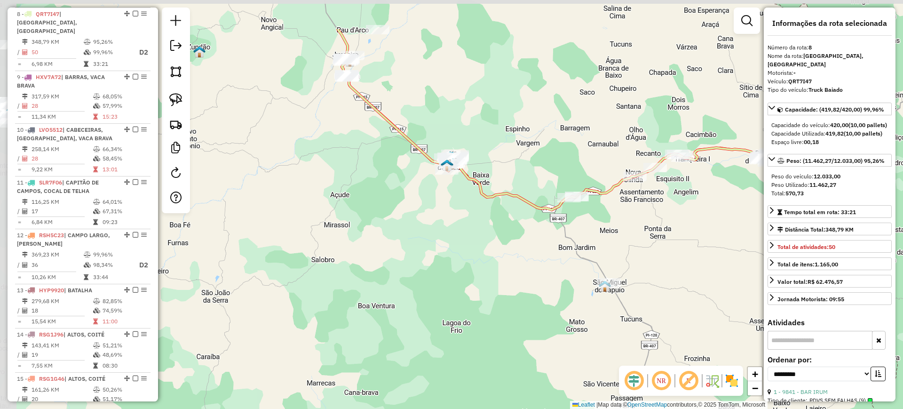
drag, startPoint x: 553, startPoint y: 217, endPoint x: 682, endPoint y: 287, distance: 146.6
click at [682, 287] on div "Janela de atendimento Grade de atendimento Capacidade Transportadoras Veículos …" at bounding box center [451, 204] width 903 height 409
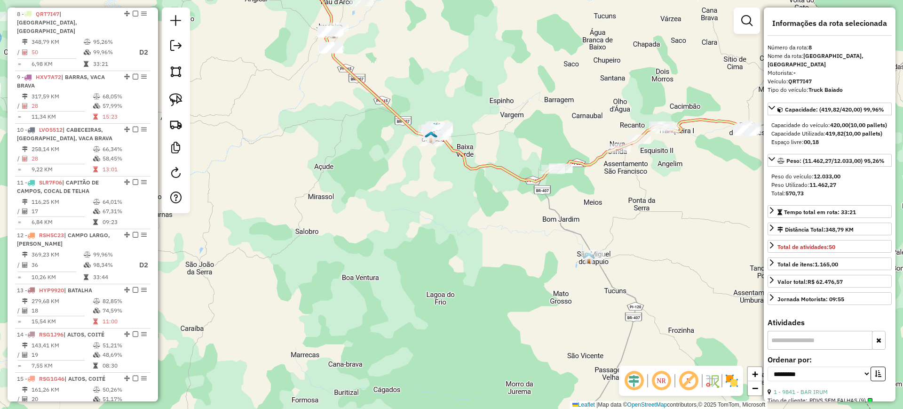
drag, startPoint x: 401, startPoint y: 130, endPoint x: 457, endPoint y: 168, distance: 68.1
click at [375, 95] on icon at bounding box center [456, 56] width 587 height 251
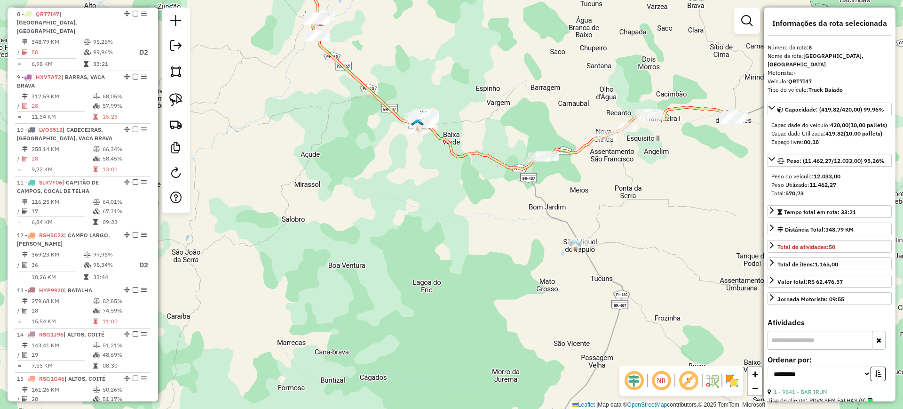
drag, startPoint x: 667, startPoint y: 326, endPoint x: 669, endPoint y: 341, distance: 15.1
click at [669, 341] on div "Janela de atendimento Grade de atendimento Capacidade Transportadoras Veículos …" at bounding box center [451, 204] width 903 height 409
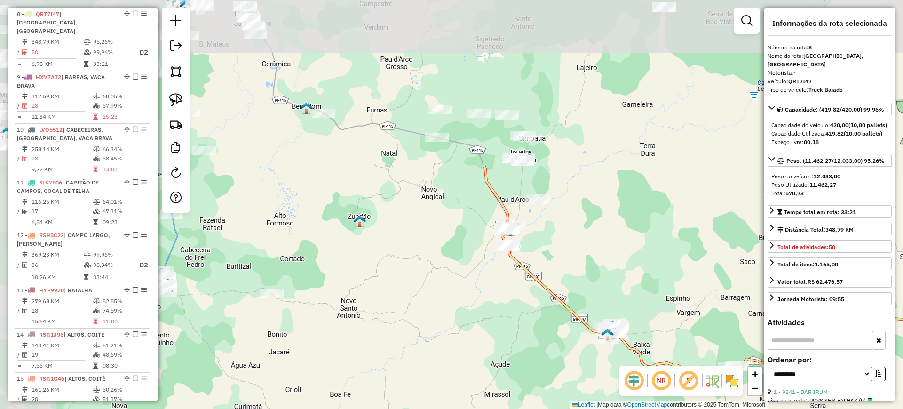
drag, startPoint x: 370, startPoint y: 154, endPoint x: 528, endPoint y: 308, distance: 220.8
click at [553, 348] on div "Janela de atendimento Grade de atendimento Capacidade Transportadoras Veículos …" at bounding box center [451, 204] width 903 height 409
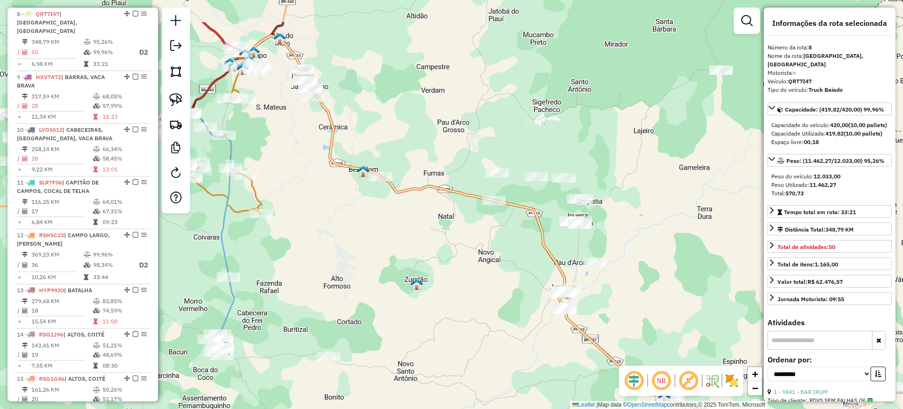
drag, startPoint x: 455, startPoint y: 233, endPoint x: 510, endPoint y: 296, distance: 83.6
click at [510, 296] on div "Janela de atendimento Grade de atendimento Capacidade Transportadoras Veículos …" at bounding box center [451, 204] width 903 height 409
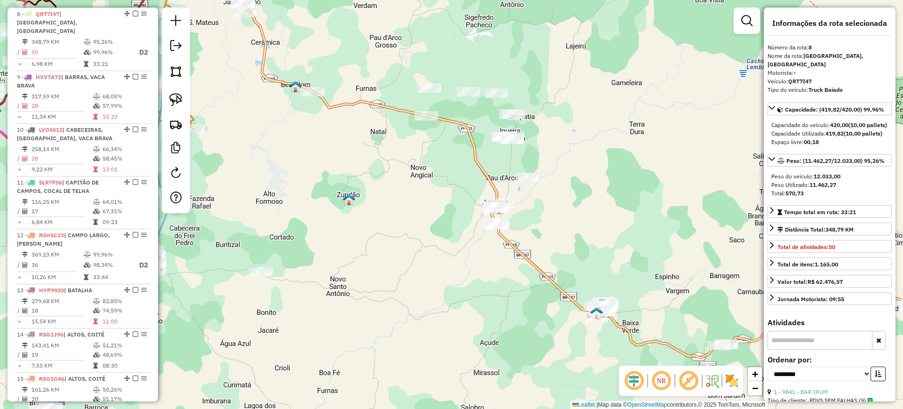
drag, startPoint x: 577, startPoint y: 343, endPoint x: 509, endPoint y: 258, distance: 109.0
click at [509, 258] on div "Janela de atendimento Grade de atendimento Capacidade Transportadoras Veículos …" at bounding box center [451, 204] width 903 height 409
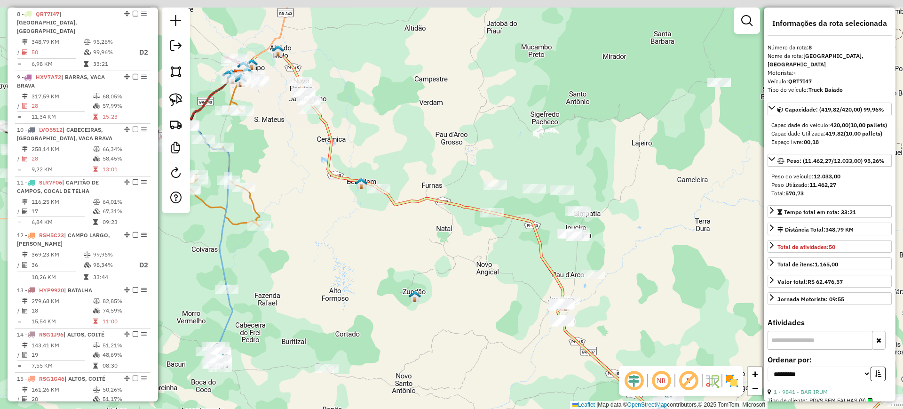
drag, startPoint x: 390, startPoint y: 205, endPoint x: 410, endPoint y: 233, distance: 34.6
click at [410, 233] on div "Janela de atendimento Grade de atendimento Capacidade Transportadoras Veículos …" at bounding box center [451, 204] width 903 height 409
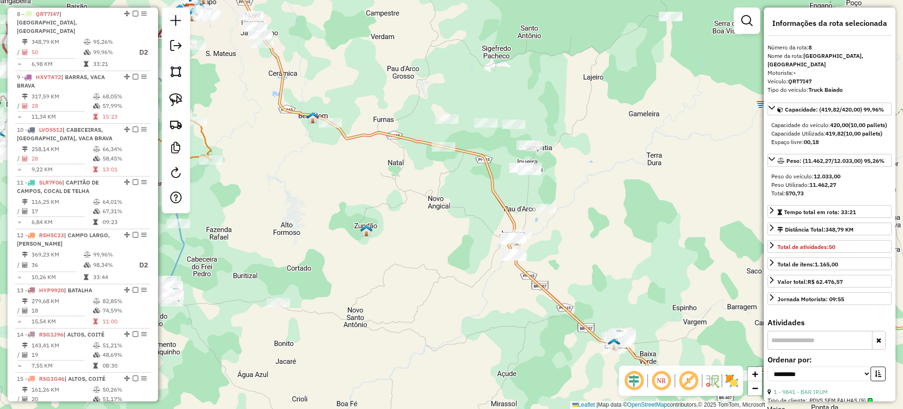
drag, startPoint x: 452, startPoint y: 229, endPoint x: 423, endPoint y: 160, distance: 75.6
click at [403, 161] on div "Janela de atendimento Grade de atendimento Capacidade Transportadoras Veículos …" at bounding box center [451, 204] width 903 height 409
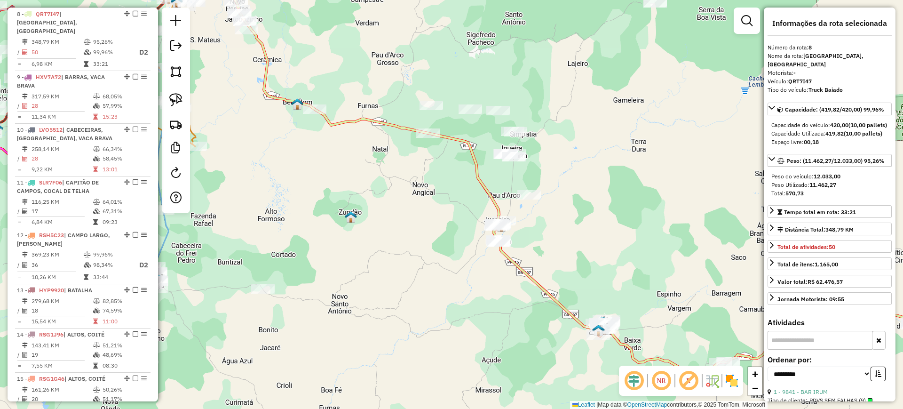
drag, startPoint x: 552, startPoint y: 318, endPoint x: 497, endPoint y: 275, distance: 70.4
click at [507, 282] on div "Janela de atendimento Grade de atendimento Capacidade Transportadoras Veículos …" at bounding box center [451, 204] width 903 height 409
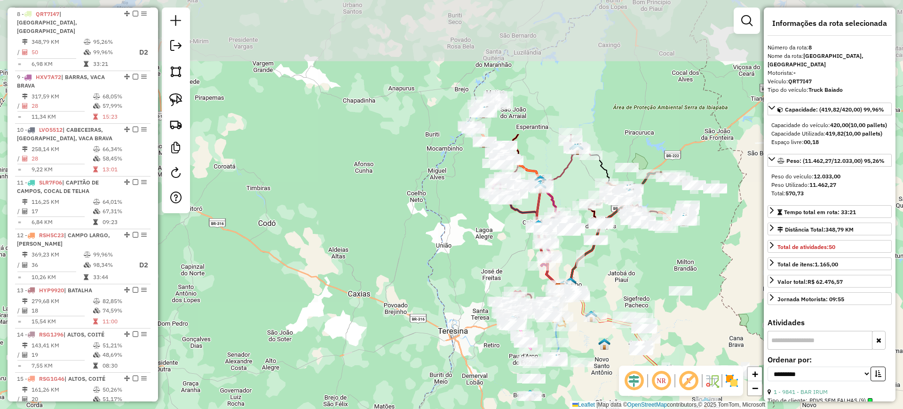
drag, startPoint x: 426, startPoint y: 96, endPoint x: 632, endPoint y: 265, distance: 266.9
click at [632, 265] on div "Janela de atendimento Grade de atendimento Capacidade Transportadoras Veículos …" at bounding box center [451, 204] width 903 height 409
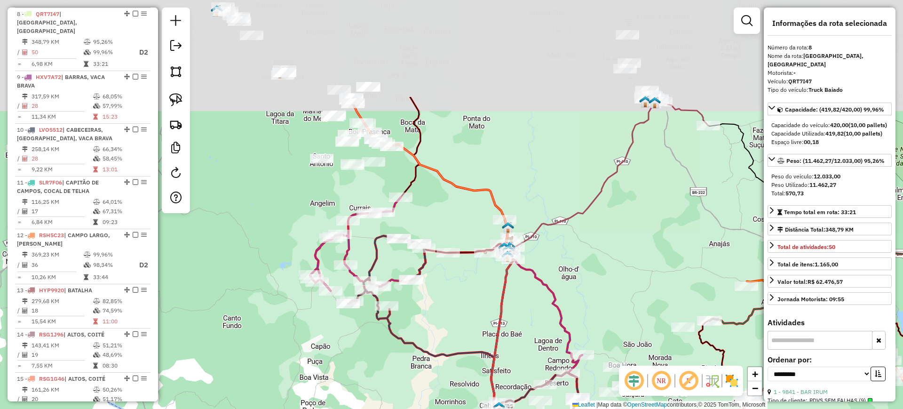
drag, startPoint x: 499, startPoint y: 172, endPoint x: 515, endPoint y: 310, distance: 138.6
click at [514, 310] on div "Janela de atendimento Grade de atendimento Capacidade Transportadoras Veículos …" at bounding box center [451, 204] width 903 height 409
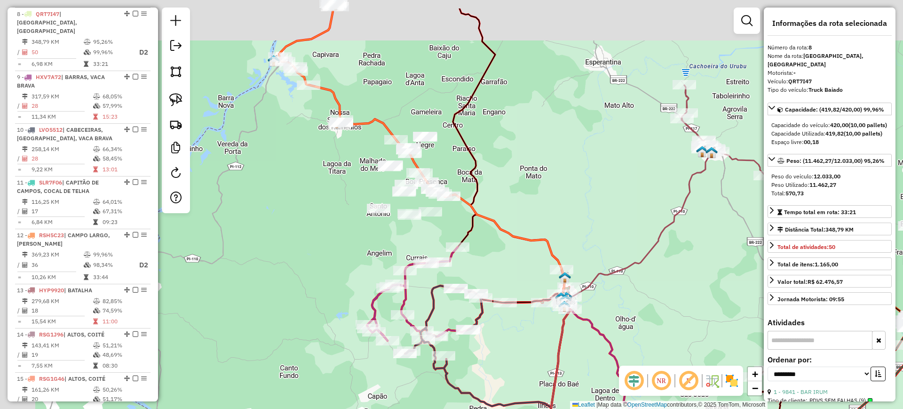
drag, startPoint x: 551, startPoint y: 159, endPoint x: 608, endPoint y: 206, distance: 73.8
click at [608, 206] on div "Janela de atendimento Grade de atendimento Capacidade Transportadoras Veículos …" at bounding box center [451, 204] width 903 height 409
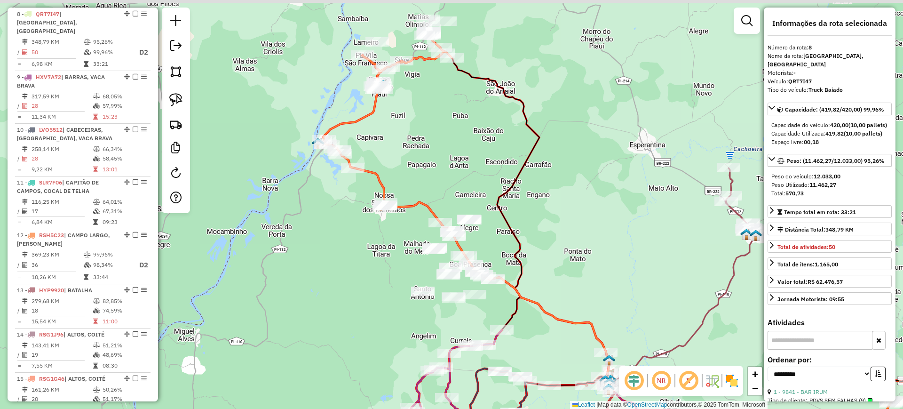
drag, startPoint x: 363, startPoint y: 145, endPoint x: 408, endPoint y: 243, distance: 108.1
click at [409, 244] on div "Janela de atendimento Grade de atendimento Capacidade Transportadoras Veículos …" at bounding box center [451, 204] width 903 height 409
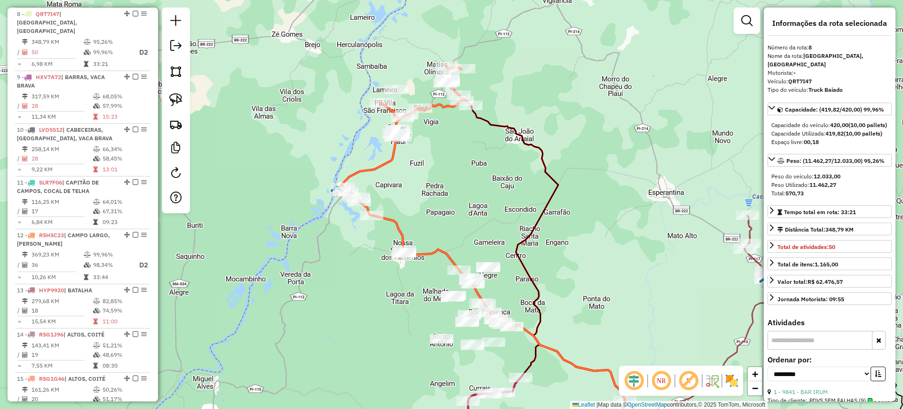
drag, startPoint x: 406, startPoint y: 186, endPoint x: 422, endPoint y: 205, distance: 24.4
click at [423, 206] on div "Janela de atendimento Grade de atendimento Capacidade Transportadoras Veículos …" at bounding box center [451, 204] width 903 height 409
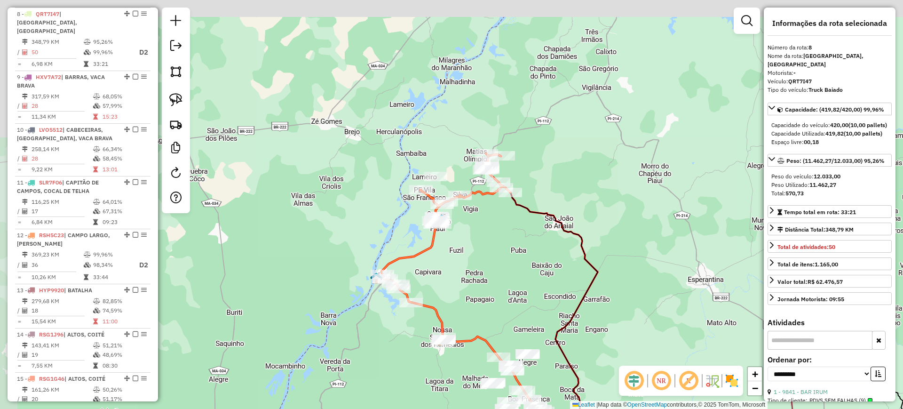
drag, startPoint x: 356, startPoint y: 157, endPoint x: 405, endPoint y: 211, distance: 72.9
click at [386, 224] on div "Janela de atendimento Grade de atendimento Capacidade Transportadoras Veículos …" at bounding box center [451, 204] width 903 height 409
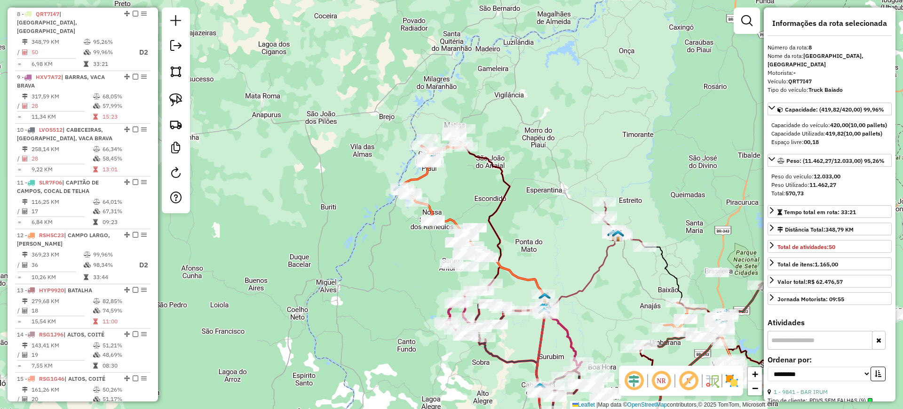
drag, startPoint x: 492, startPoint y: 202, endPoint x: 453, endPoint y: 162, distance: 55.2
click at [441, 149] on div "Janela de atendimento Grade de atendimento Capacidade Transportadoras Veículos …" at bounding box center [451, 204] width 903 height 409
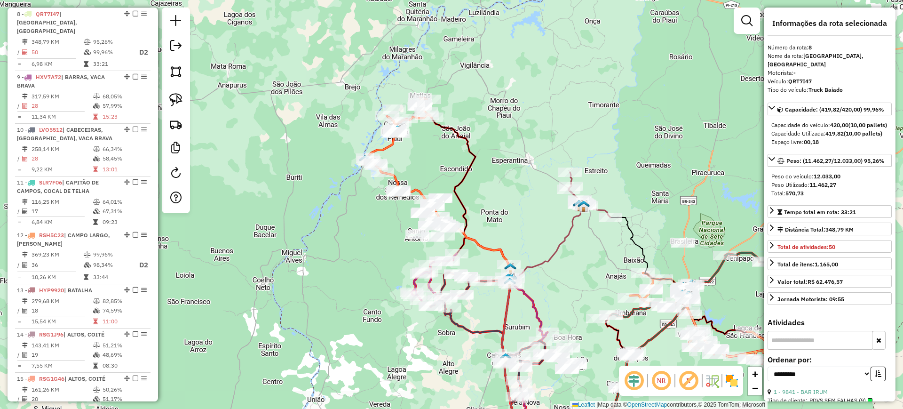
drag, startPoint x: 498, startPoint y: 193, endPoint x: 450, endPoint y: 161, distance: 57.4
click at [451, 160] on div "Janela de atendimento Grade de atendimento Capacidade Transportadoras Veículos …" at bounding box center [451, 204] width 903 height 409
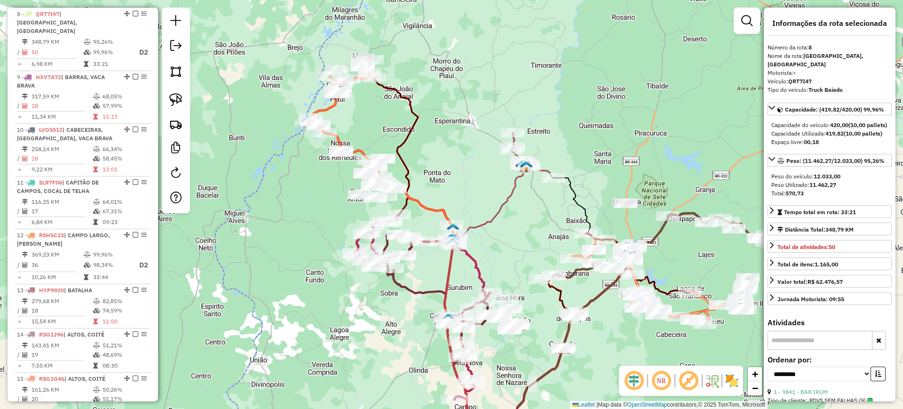
drag, startPoint x: 523, startPoint y: 244, endPoint x: 512, endPoint y: 237, distance: 13.1
click at [512, 237] on div "Janela de atendimento Grade de atendimento Capacidade Transportadoras Veículos …" at bounding box center [451, 204] width 903 height 409
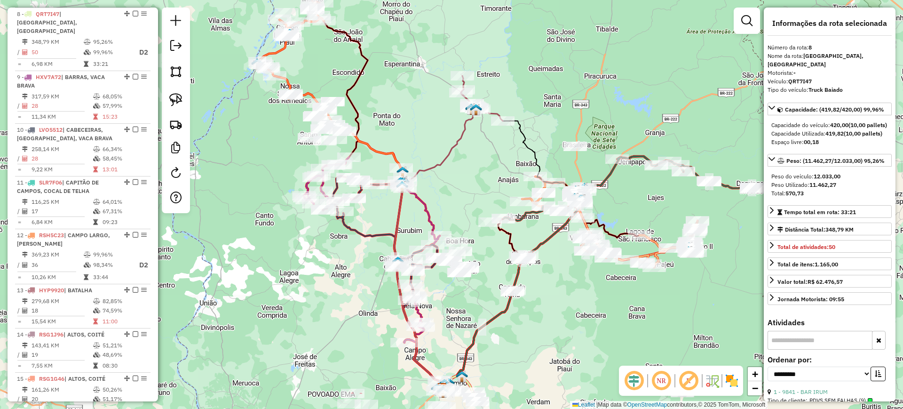
drag, startPoint x: 517, startPoint y: 238, endPoint x: 465, endPoint y: 175, distance: 81.5
click at [465, 177] on div "Janela de atendimento Grade de atendimento Capacidade Transportadoras Veículos …" at bounding box center [451, 204] width 903 height 409
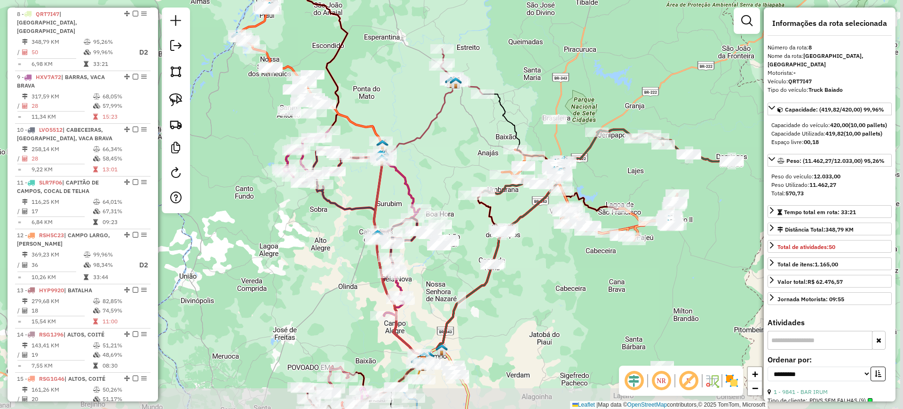
click at [537, 262] on div "Janela de atendimento Grade de atendimento Capacidade Transportadoras Veículos …" at bounding box center [451, 204] width 903 height 409
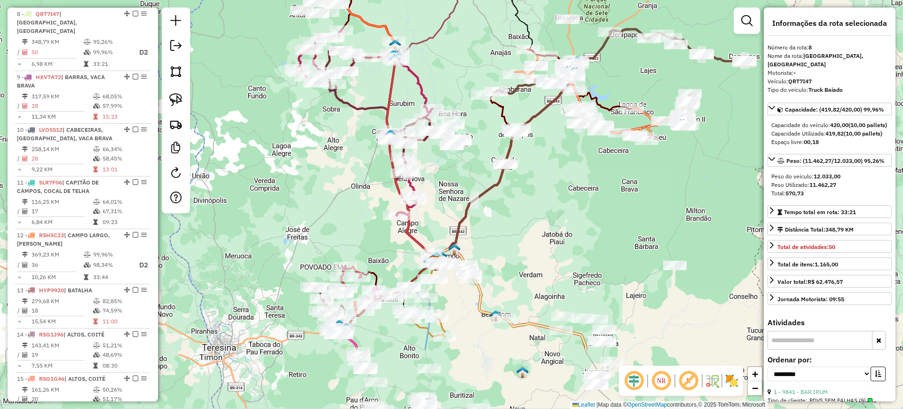
drag, startPoint x: 491, startPoint y: 332, endPoint x: 505, endPoint y: 219, distance: 114.2
click at [505, 219] on div "Janela de atendimento Grade de atendimento Capacidade Transportadoras Veículos …" at bounding box center [451, 204] width 903 height 409
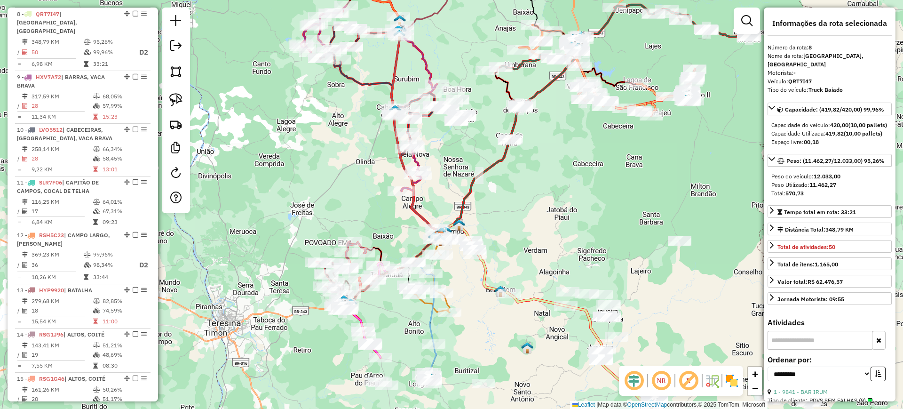
drag, startPoint x: 551, startPoint y: 248, endPoint x: 535, endPoint y: 187, distance: 63.5
click at [536, 187] on div "Janela de atendimento Grade de atendimento Capacidade Transportadoras Veículos …" at bounding box center [451, 204] width 903 height 409
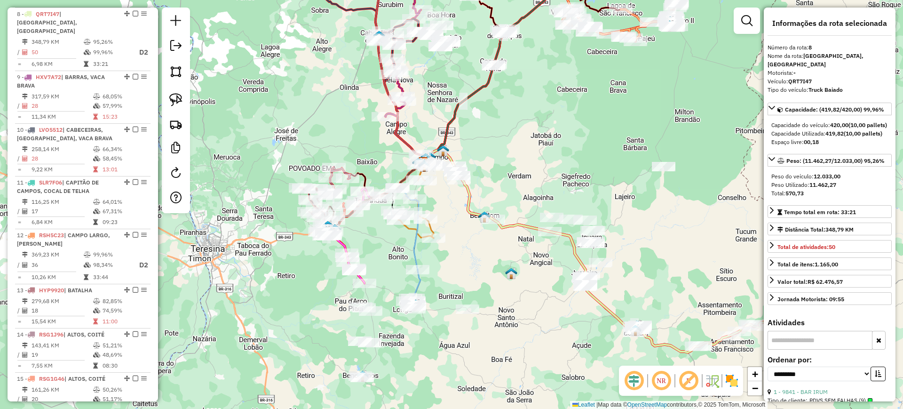
drag, startPoint x: 490, startPoint y: 315, endPoint x: 481, endPoint y: 293, distance: 23.0
click at [476, 298] on div "Janela de atendimento Grade de atendimento Capacidade Transportadoras Veículos …" at bounding box center [451, 204] width 903 height 409
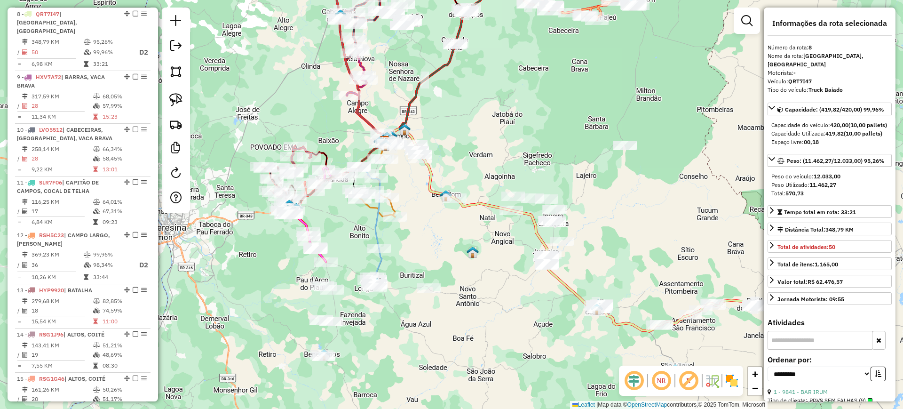
drag, startPoint x: 515, startPoint y: 331, endPoint x: 491, endPoint y: 326, distance: 24.5
click at [491, 326] on div "Janela de atendimento Grade de atendimento Capacidade Transportadoras Veículos …" at bounding box center [451, 204] width 903 height 409
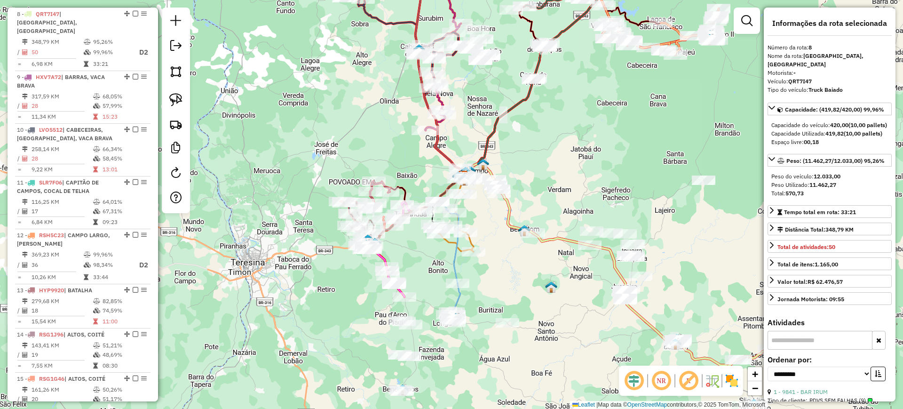
drag, startPoint x: 445, startPoint y: 247, endPoint x: 503, endPoint y: 306, distance: 82.1
click at [503, 306] on div "Janela de atendimento Grade de atendimento Capacidade Transportadoras Veículos …" at bounding box center [451, 204] width 903 height 409
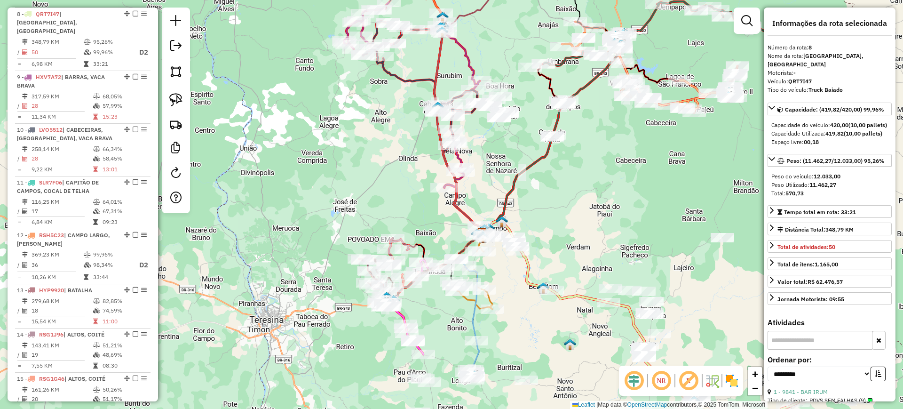
drag, startPoint x: 377, startPoint y: 165, endPoint x: 400, endPoint y: 201, distance: 43.6
click at [400, 201] on div "Janela de atendimento Grade de atendimento Capacidade Transportadoras Veículos …" at bounding box center [451, 204] width 903 height 409
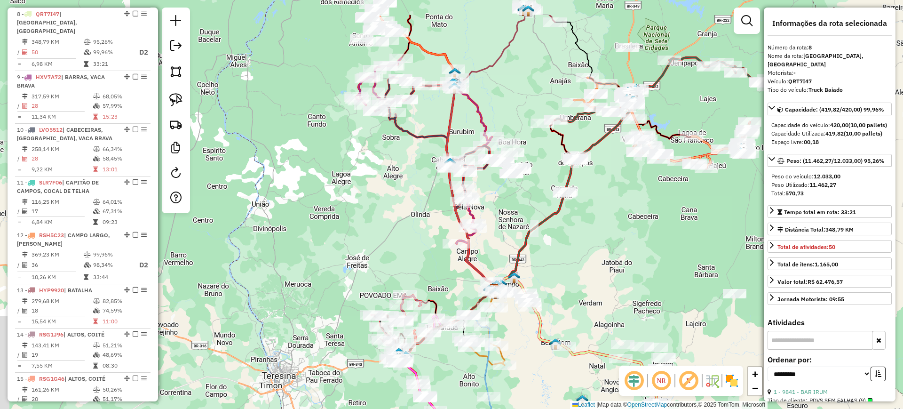
drag, startPoint x: 347, startPoint y: 172, endPoint x: 371, endPoint y: 242, distance: 74.5
click at [367, 242] on div "Janela de atendimento Grade de atendimento Capacidade Transportadoras Veículos …" at bounding box center [451, 204] width 903 height 409
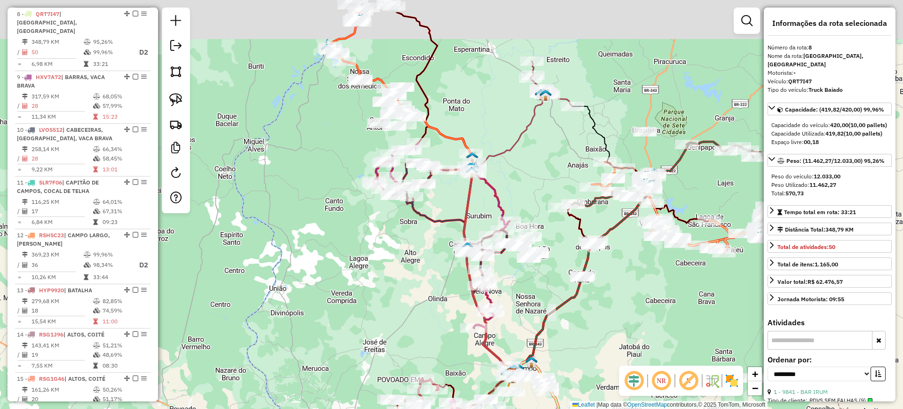
drag, startPoint x: 386, startPoint y: 204, endPoint x: 396, endPoint y: 256, distance: 53.2
click at [394, 257] on div "Janela de atendimento Grade de atendimento Capacidade Transportadoras Veículos …" at bounding box center [451, 204] width 903 height 409
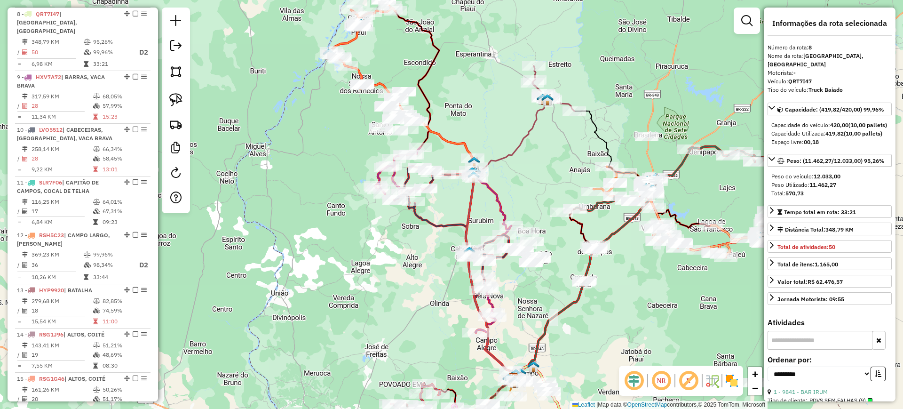
drag, startPoint x: 472, startPoint y: 120, endPoint x: 485, endPoint y: 152, distance: 34.8
click at [485, 152] on div "Janela de atendimento Grade de atendimento Capacidade Transportadoras Veículos …" at bounding box center [451, 204] width 903 height 409
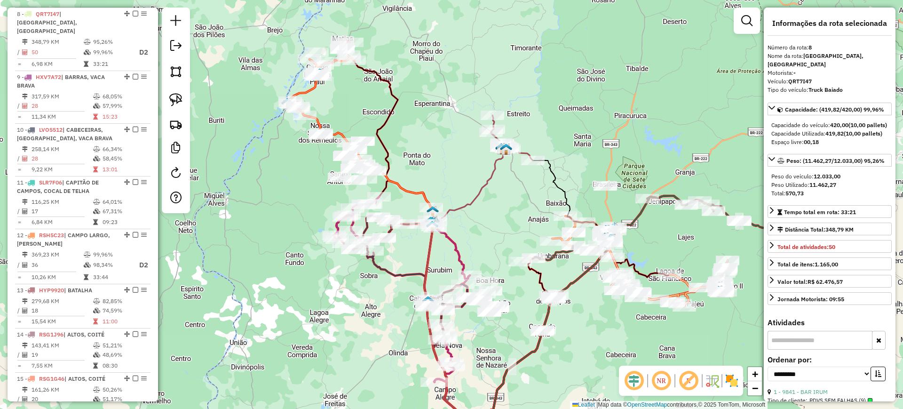
drag, startPoint x: 480, startPoint y: 124, endPoint x: 403, endPoint y: 154, distance: 82.2
click at [411, 149] on div "Janela de atendimento Grade de atendimento Capacidade Transportadoras Veículos …" at bounding box center [451, 204] width 903 height 409
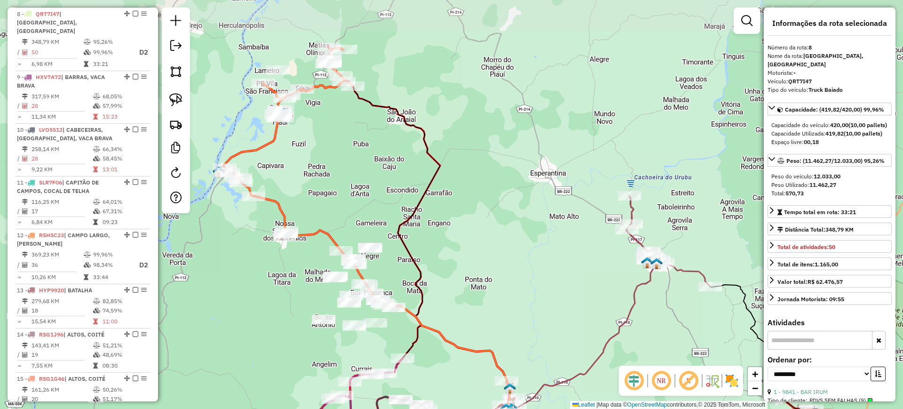
drag, startPoint x: 339, startPoint y: 133, endPoint x: 335, endPoint y: 164, distance: 31.2
click at [342, 141] on div "Janela de atendimento Grade de atendimento Capacidade Transportadoras Veículos …" at bounding box center [451, 204] width 903 height 409
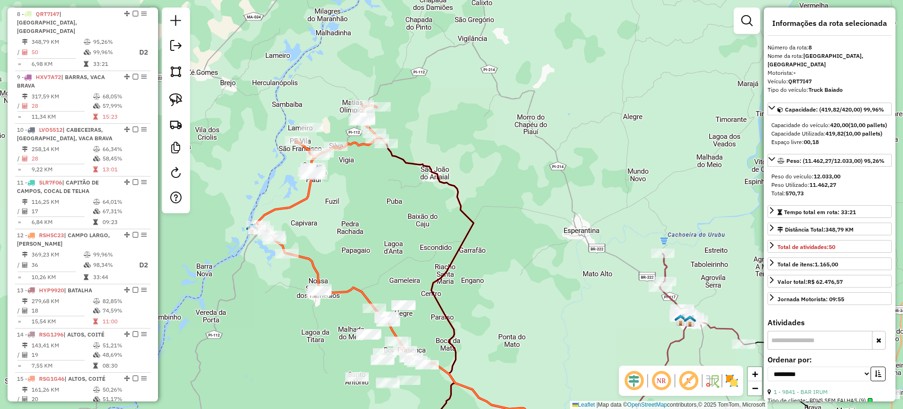
drag, startPoint x: 339, startPoint y: 141, endPoint x: 373, endPoint y: 198, distance: 66.8
click at [373, 198] on div "Janela de atendimento Grade de atendimento Capacidade Transportadoras Veículos …" at bounding box center [451, 204] width 903 height 409
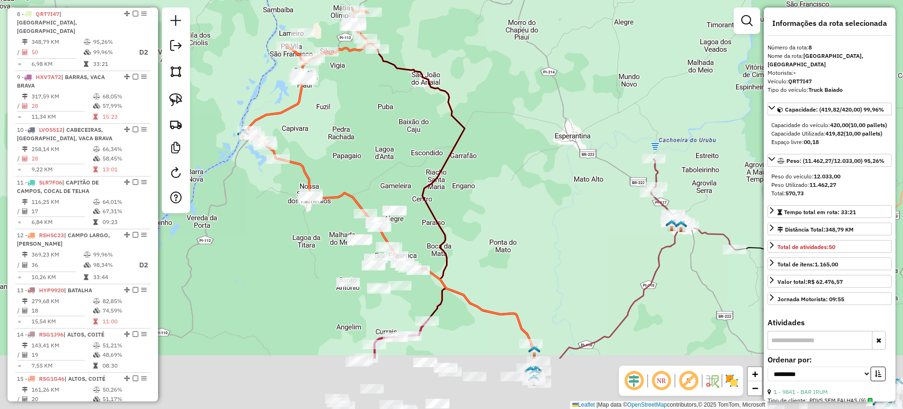
drag, startPoint x: 371, startPoint y: 218, endPoint x: 372, endPoint y: 69, distance: 149.0
click at [372, 69] on div "Janela de atendimento Grade de atendimento Capacidade Transportadoras Veículos …" at bounding box center [451, 204] width 903 height 409
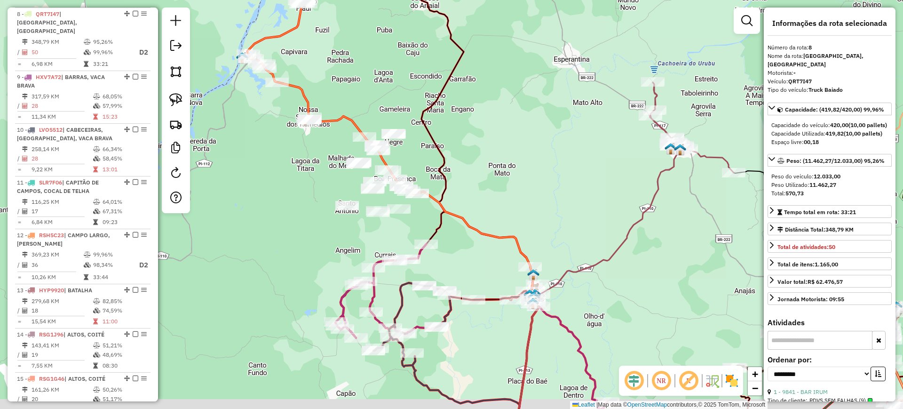
drag, startPoint x: 530, startPoint y: 232, endPoint x: 524, endPoint y: 244, distance: 13.5
click at [524, 212] on div "Janela de atendimento Grade de atendimento Capacidade Transportadoras Veículos …" at bounding box center [451, 204] width 903 height 409
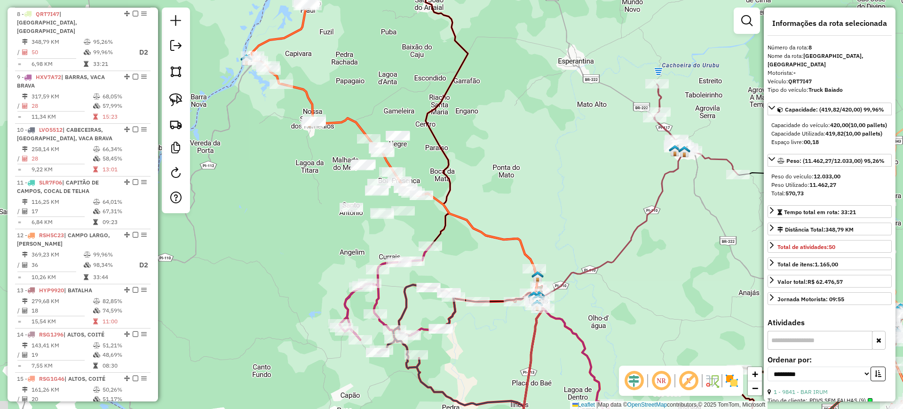
drag, startPoint x: 497, startPoint y: 188, endPoint x: 531, endPoint y: 214, distance: 43.4
click at [531, 214] on div "Janela de atendimento Grade de atendimento Capacidade Transportadoras Veículos …" at bounding box center [451, 204] width 903 height 409
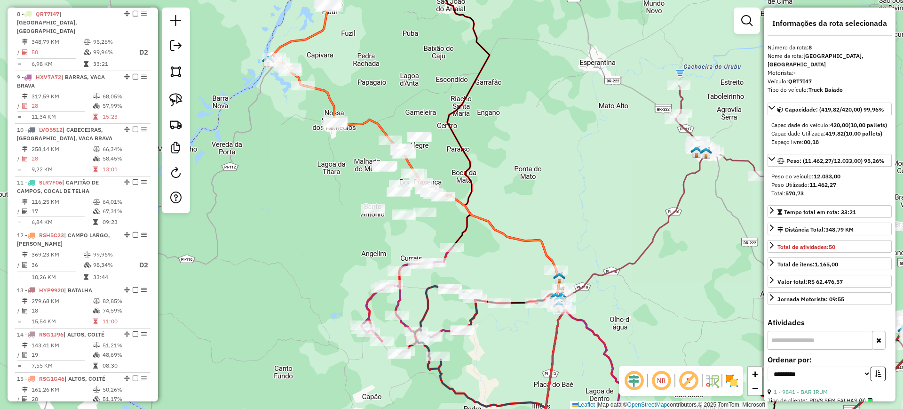
drag, startPoint x: 575, startPoint y: 234, endPoint x: 562, endPoint y: 209, distance: 27.8
click at [562, 209] on div "Janela de atendimento Grade de atendimento Capacidade Transportadoras Veículos …" at bounding box center [451, 204] width 903 height 409
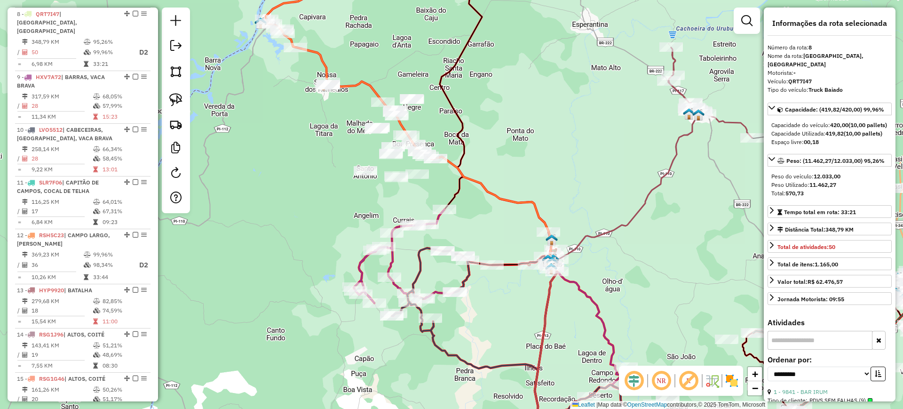
drag, startPoint x: 569, startPoint y: 235, endPoint x: 553, endPoint y: 205, distance: 33.9
click at [553, 205] on div "Janela de atendimento Grade de atendimento Capacidade Transportadoras Veículos …" at bounding box center [451, 204] width 903 height 409
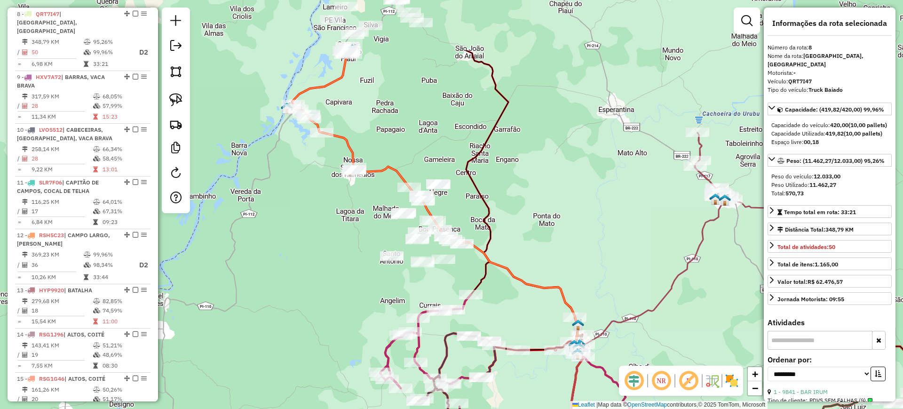
drag, startPoint x: 512, startPoint y: 150, endPoint x: 551, endPoint y: 234, distance: 93.2
click at [546, 241] on div "Janela de atendimento Grade de atendimento Capacidade Transportadoras Veículos …" at bounding box center [451, 204] width 903 height 409
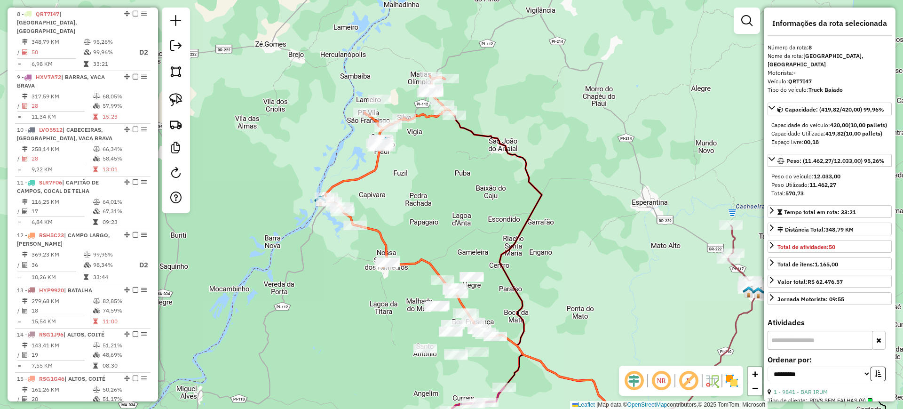
drag, startPoint x: 545, startPoint y: 172, endPoint x: 578, endPoint y: 265, distance: 98.6
click at [578, 265] on div "Janela de atendimento Grade de atendimento Capacidade Transportadoras Veículos …" at bounding box center [451, 204] width 903 height 409
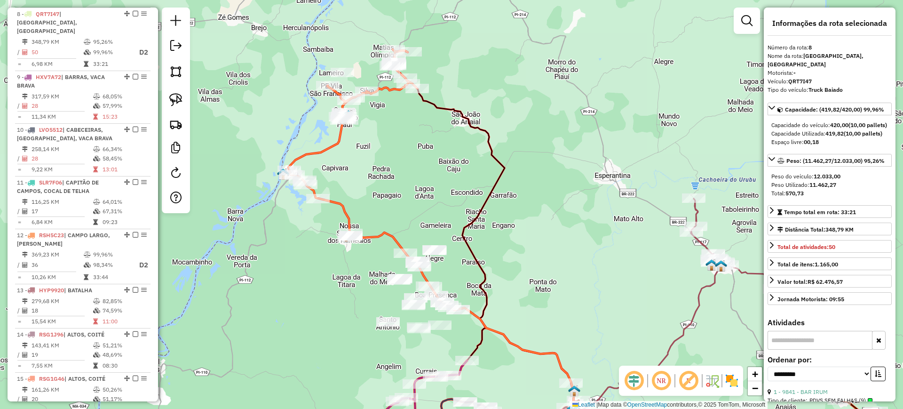
drag, startPoint x: 582, startPoint y: 262, endPoint x: 499, endPoint y: 222, distance: 92.5
click at [499, 222] on div "Janela de atendimento Grade de atendimento Capacidade Transportadoras Veículos …" at bounding box center [451, 204] width 903 height 409
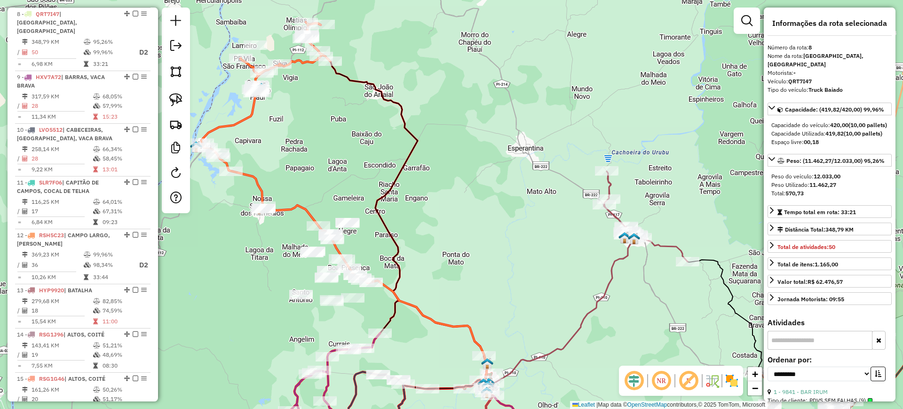
drag, startPoint x: 578, startPoint y: 251, endPoint x: 534, endPoint y: 234, distance: 47.8
click at [537, 236] on div "Janela de atendimento Grade de atendimento Capacidade Transportadoras Veículos …" at bounding box center [451, 204] width 903 height 409
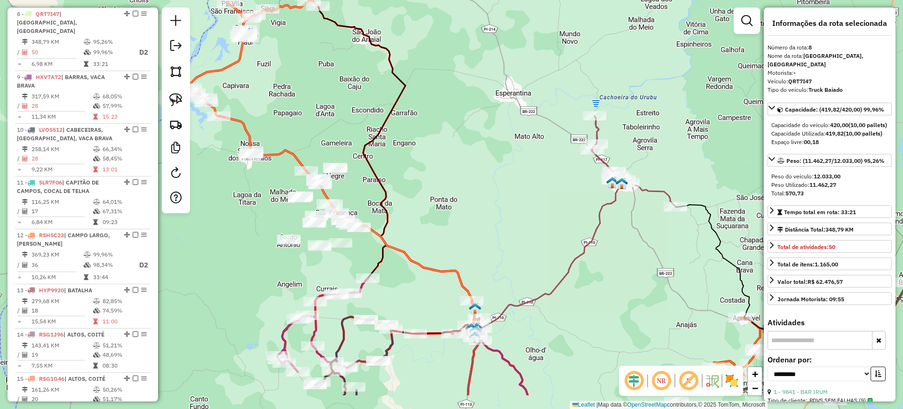
drag, startPoint x: 544, startPoint y: 281, endPoint x: 521, endPoint y: 186, distance: 98.2
click at [522, 180] on div "Janela de atendimento Grade de atendimento Capacidade Transportadoras Veículos …" at bounding box center [451, 204] width 903 height 409
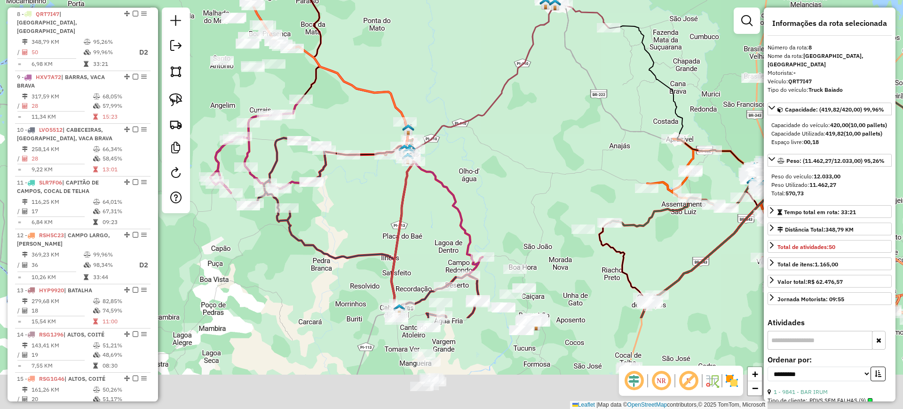
drag, startPoint x: 543, startPoint y: 334, endPoint x: 489, endPoint y: 229, distance: 117.6
click at [489, 222] on div "Janela de atendimento Grade de atendimento Capacidade Transportadoras Veículos …" at bounding box center [451, 204] width 903 height 409
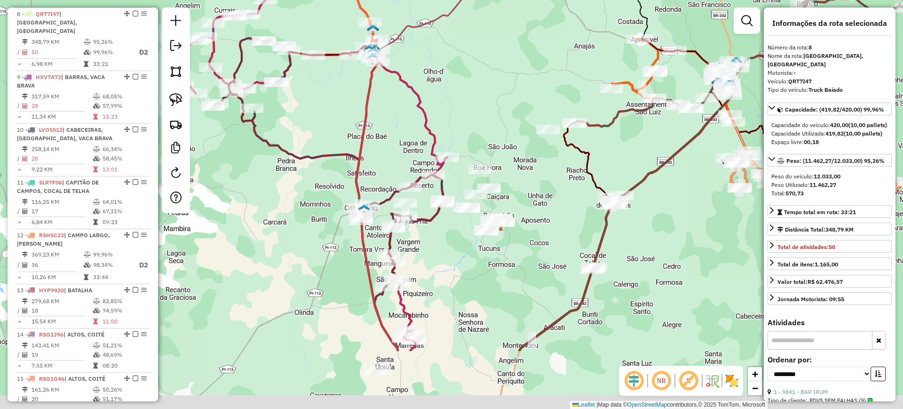
drag, startPoint x: 511, startPoint y: 370, endPoint x: 463, endPoint y: 252, distance: 127.6
click at [473, 252] on div "Janela de atendimento Grade de atendimento Capacidade Transportadoras Veículos …" at bounding box center [451, 204] width 903 height 409
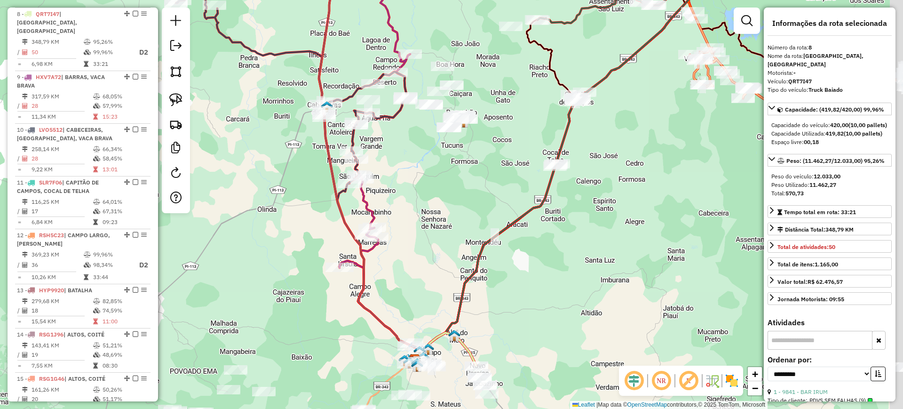
drag, startPoint x: 474, startPoint y: 285, endPoint x: 438, endPoint y: 195, distance: 97.1
click at [438, 195] on div "Janela de atendimento Grade de atendimento Capacidade Transportadoras Veículos …" at bounding box center [451, 204] width 903 height 409
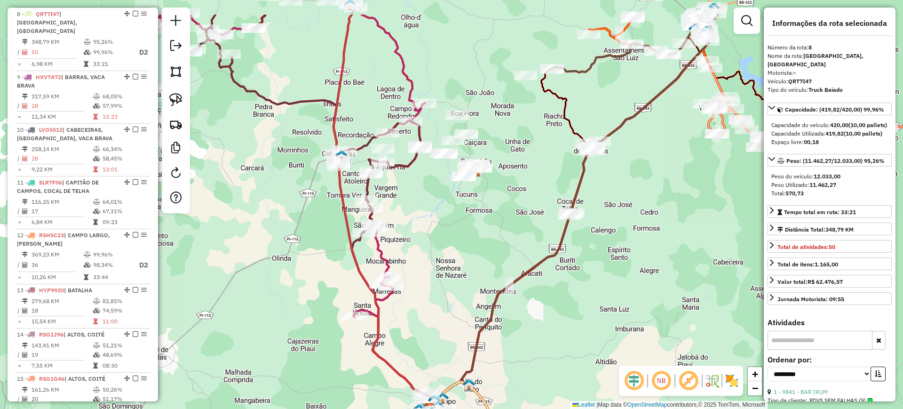
drag, startPoint x: 459, startPoint y: 242, endPoint x: 476, endPoint y: 298, distance: 58.6
click at [476, 297] on div "Janela de atendimento Grade de atendimento Capacidade Transportadoras Veículos …" at bounding box center [451, 204] width 903 height 409
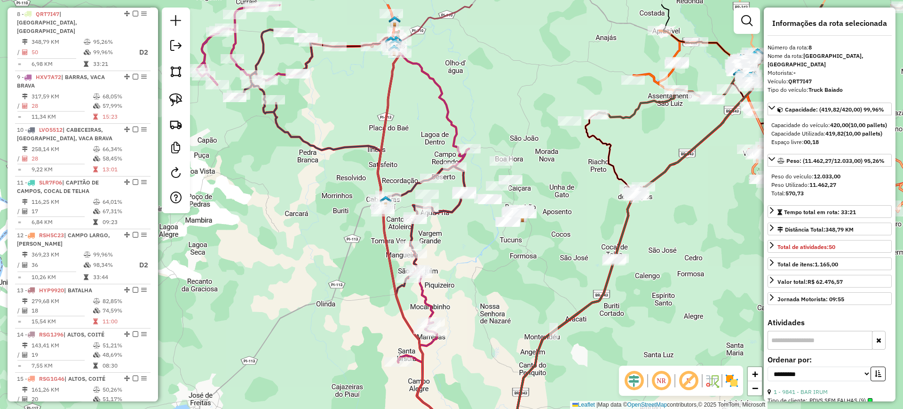
drag, startPoint x: 442, startPoint y: 246, endPoint x: 487, endPoint y: 292, distance: 63.2
click at [487, 292] on div "Janela de atendimento Grade de atendimento Capacidade Transportadoras Veículos …" at bounding box center [451, 204] width 903 height 409
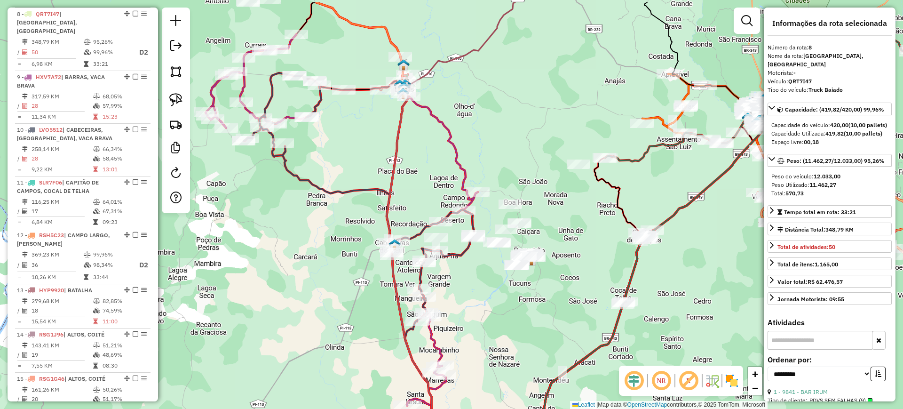
drag, startPoint x: 362, startPoint y: 108, endPoint x: 375, endPoint y: 156, distance: 49.9
click at [372, 156] on div "Janela de atendimento Grade de atendimento Capacidade Transportadoras Veículos …" at bounding box center [451, 204] width 903 height 409
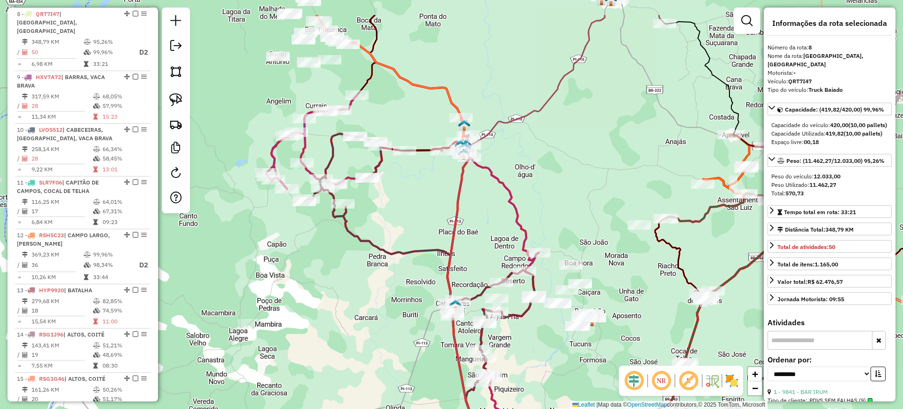
drag, startPoint x: 370, startPoint y: 174, endPoint x: 430, endPoint y: 230, distance: 82.8
click at [429, 230] on div "Janela de atendimento Grade de atendimento Capacidade Transportadoras Veículos …" at bounding box center [451, 204] width 903 height 409
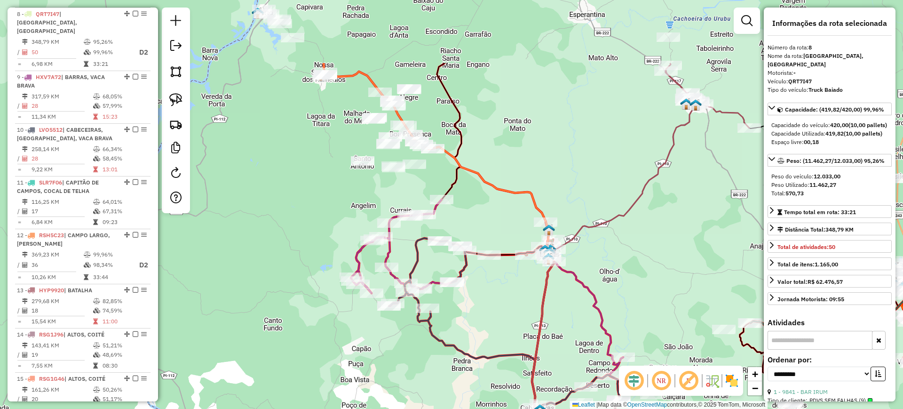
drag, startPoint x: 419, startPoint y: 134, endPoint x: 487, endPoint y: 223, distance: 111.7
click at [487, 223] on div "Janela de atendimento Grade de atendimento Capacidade Transportadoras Veículos …" at bounding box center [451, 204] width 903 height 409
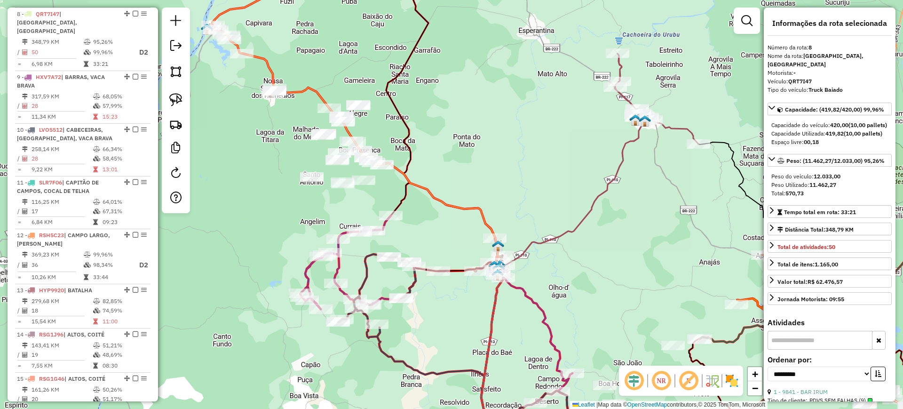
drag, startPoint x: 587, startPoint y: 267, endPoint x: 538, endPoint y: 279, distance: 50.9
click at [538, 279] on div "Janela de atendimento Grade de atendimento Capacidade Transportadoras Veículos …" at bounding box center [451, 204] width 903 height 409
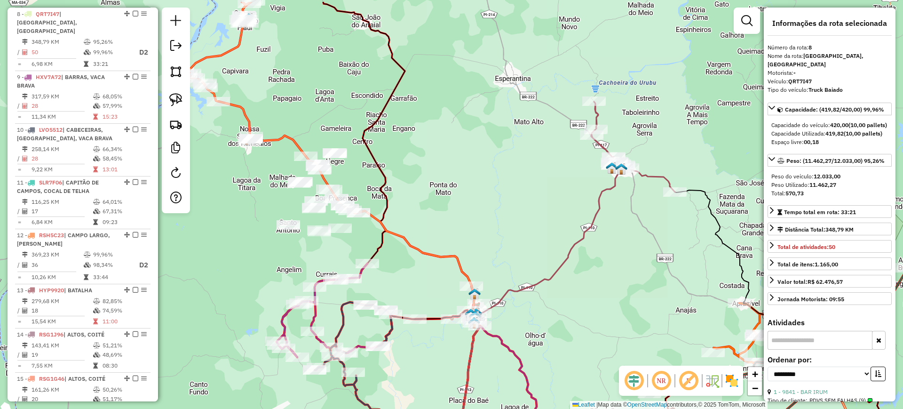
drag, startPoint x: 524, startPoint y: 176, endPoint x: 569, endPoint y: 174, distance: 45.6
click at [520, 188] on div "Janela de atendimento Grade de atendimento Capacidade Transportadoras Veículos …" at bounding box center [451, 204] width 903 height 409
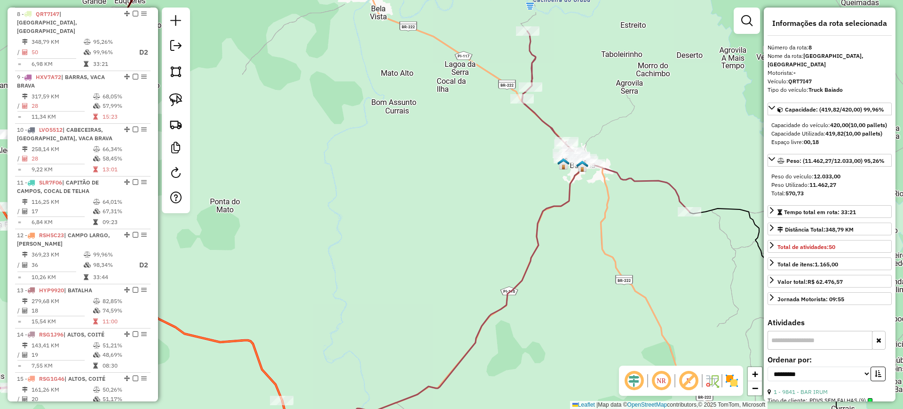
drag, startPoint x: 613, startPoint y: 224, endPoint x: 421, endPoint y: 141, distance: 208.9
click at [421, 141] on div "Janela de atendimento Grade de atendimento Capacidade Transportadoras Veículos …" at bounding box center [451, 204] width 903 height 409
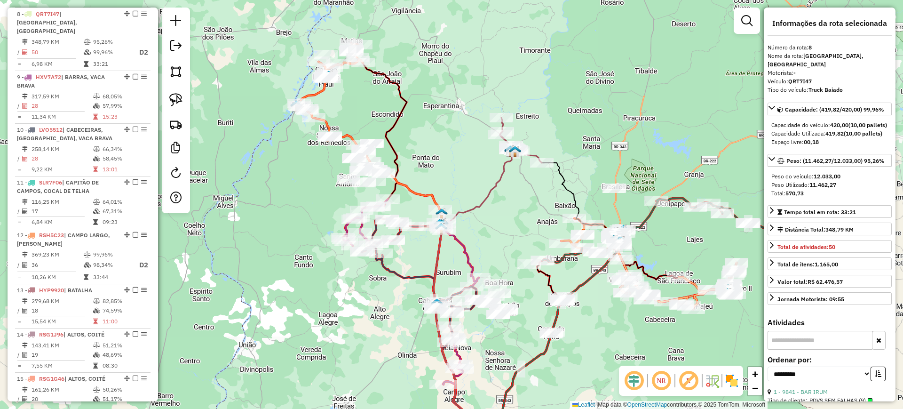
drag, startPoint x: 456, startPoint y: 207, endPoint x: 512, endPoint y: 201, distance: 56.3
click at [512, 200] on div "Janela de atendimento Grade de atendimento Capacidade Transportadoras Veículos …" at bounding box center [451, 204] width 903 height 409
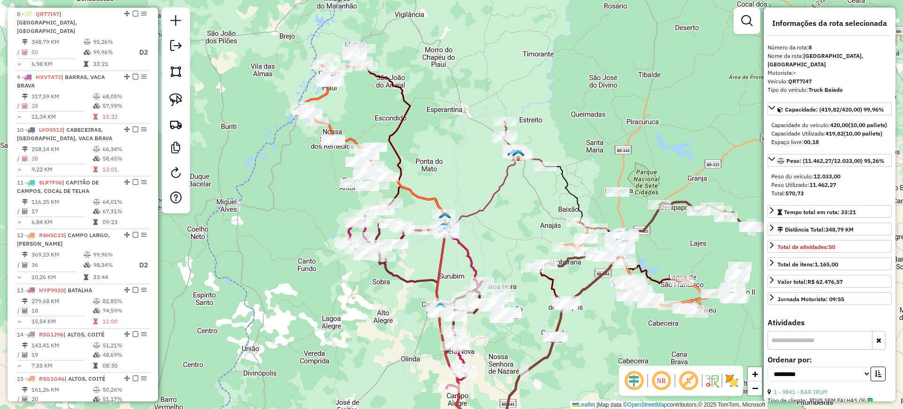
click at [426, 164] on div "Janela de atendimento Grade de atendimento Capacidade Transportadoras Veículos …" at bounding box center [451, 204] width 903 height 409
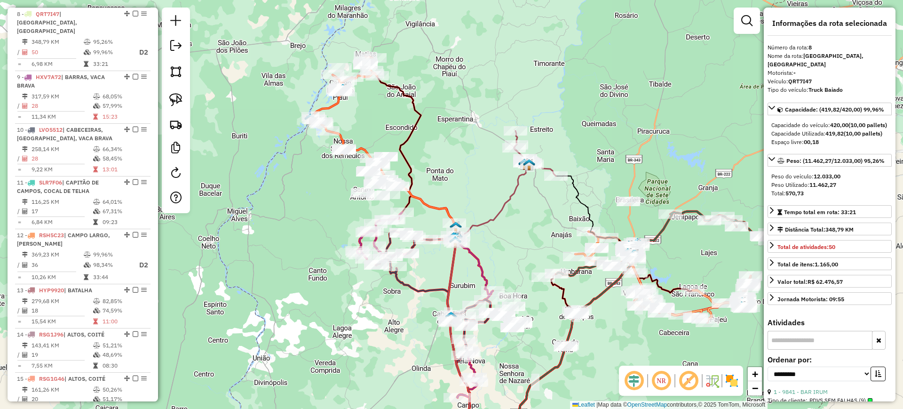
drag, startPoint x: 440, startPoint y: 178, endPoint x: 449, endPoint y: 186, distance: 12.3
click at [449, 186] on div "Janela de atendimento Grade de atendimento Capacidade Transportadoras Veículos …" at bounding box center [451, 204] width 903 height 409
